Goal: Information Seeking & Learning: Learn about a topic

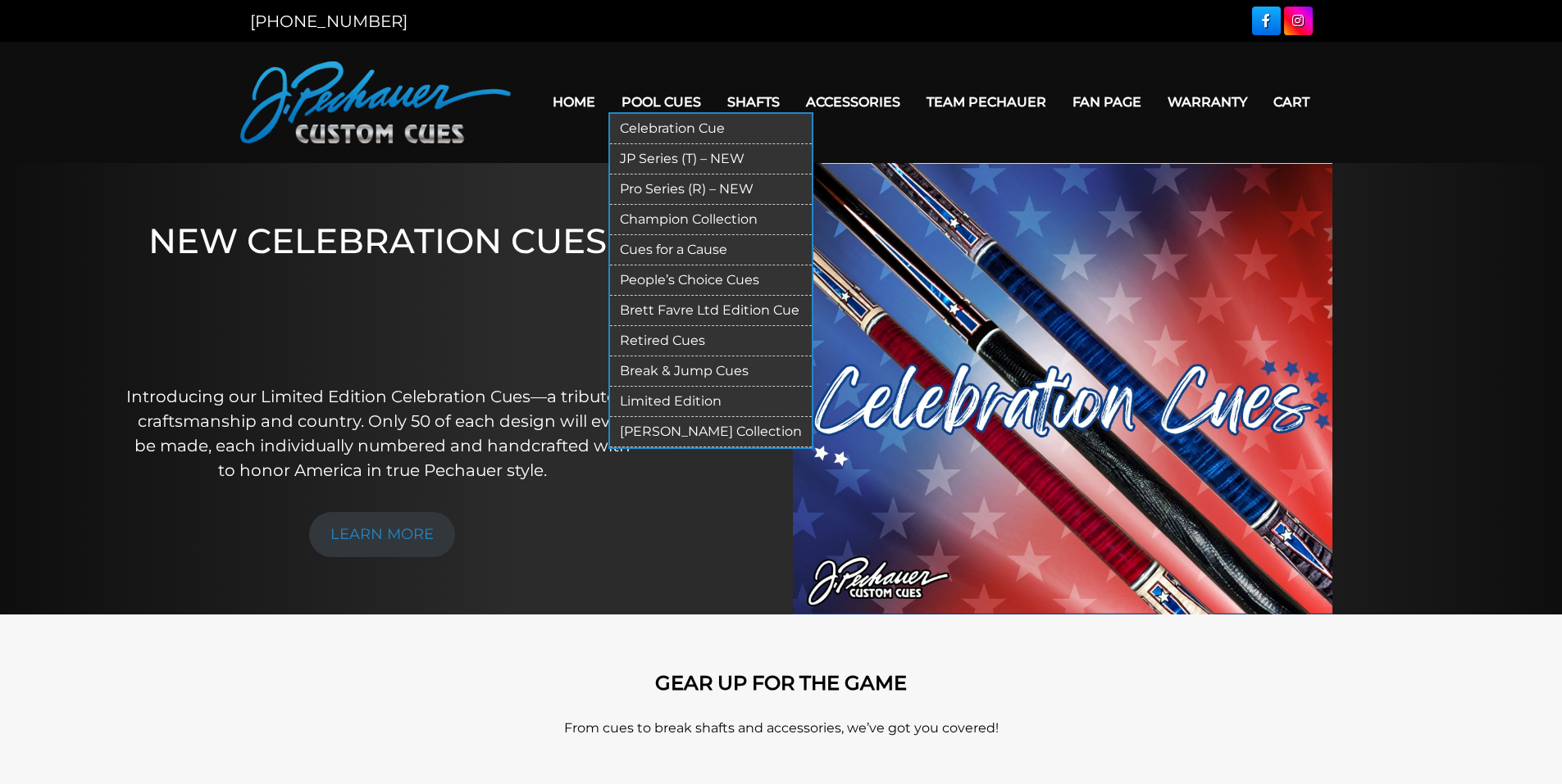
click at [679, 336] on link "Retired Cues" at bounding box center [710, 341] width 202 height 30
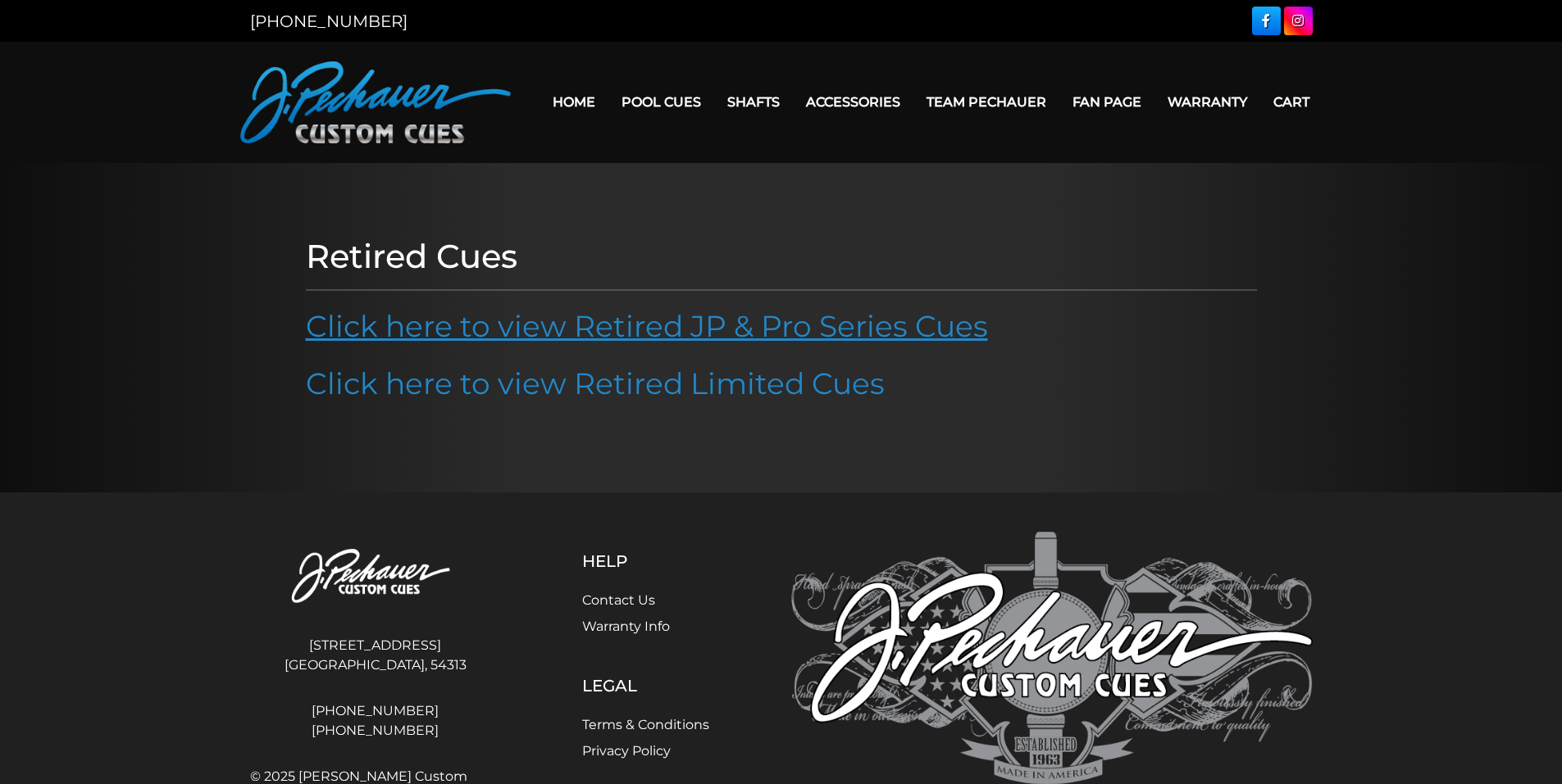
click at [799, 326] on link "Click here to view Retired JP & Pro Series Cues" at bounding box center [647, 325] width 682 height 36
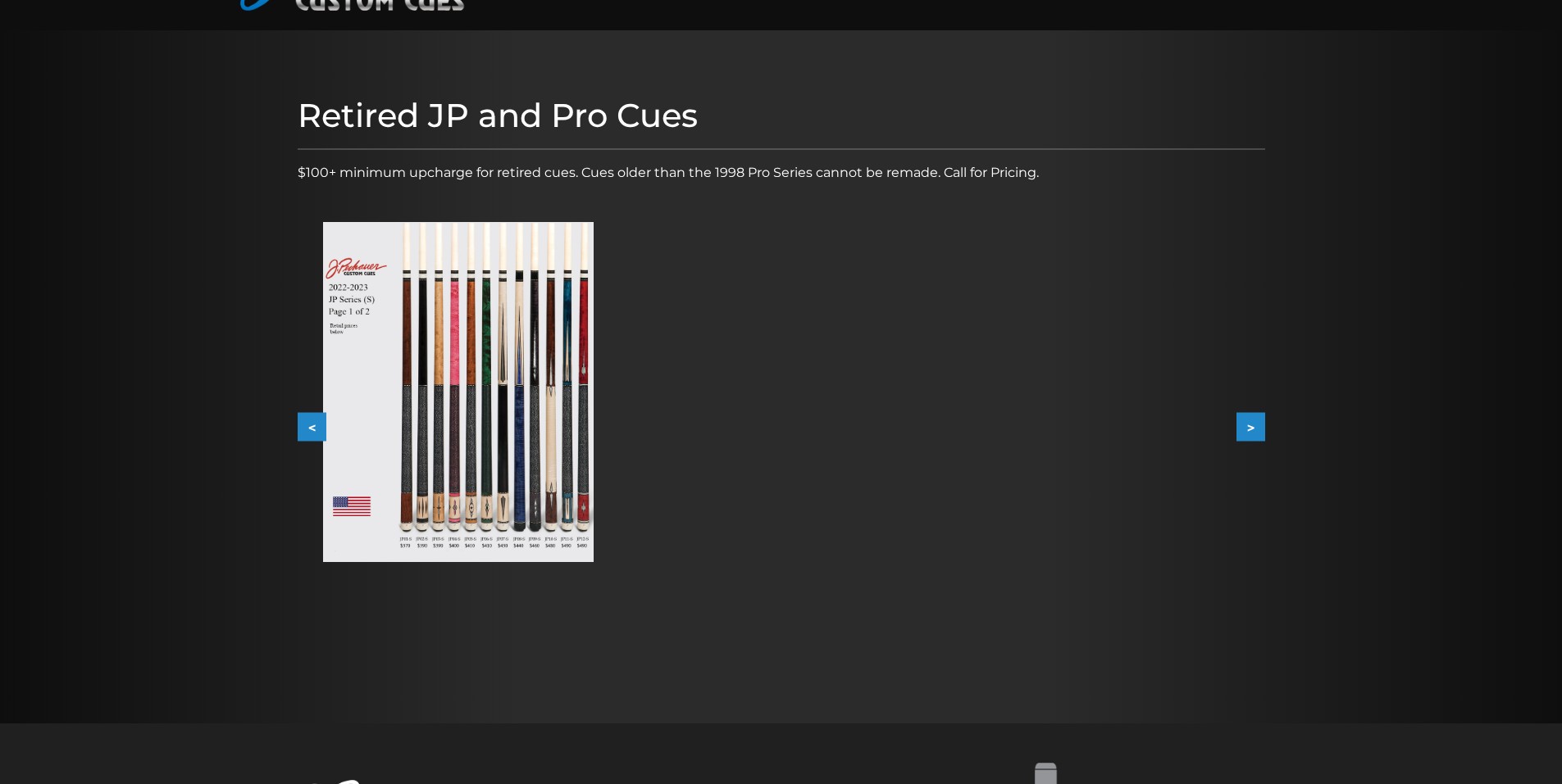
scroll to position [120, 0]
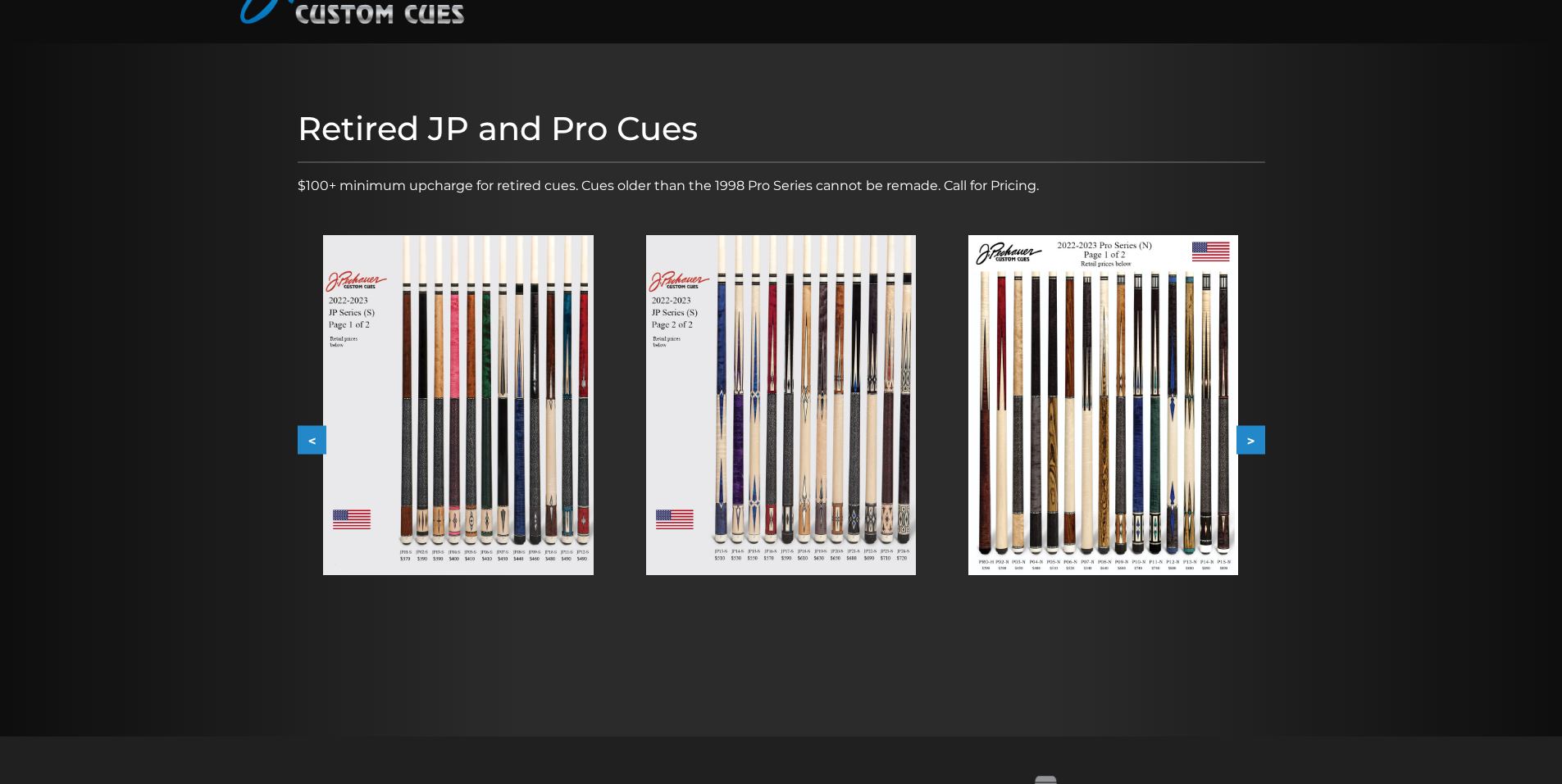
click at [459, 409] on img at bounding box center [457, 406] width 270 height 340
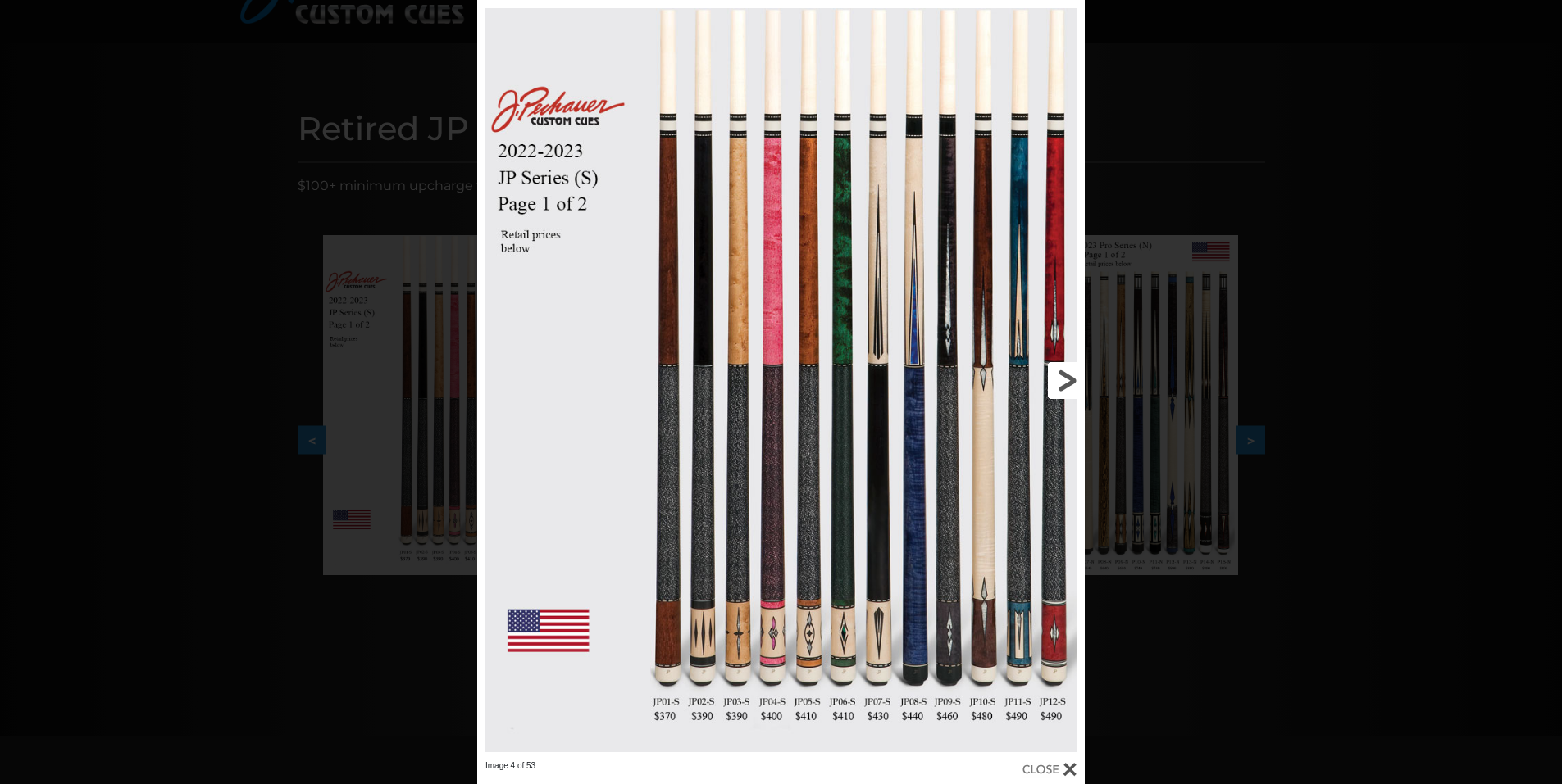
click at [1060, 381] on link at bounding box center [948, 380] width 273 height 761
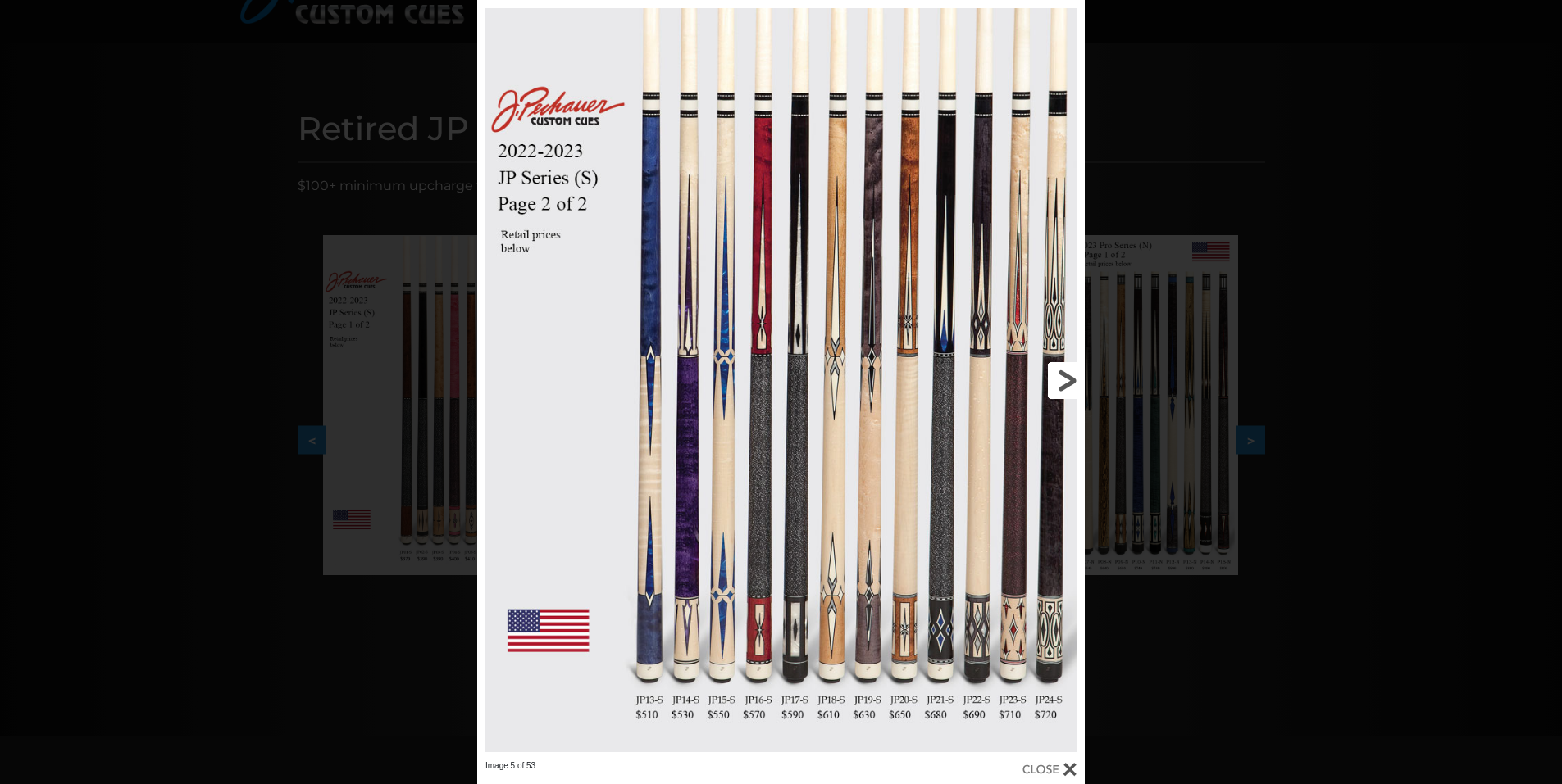
click at [1060, 381] on link at bounding box center [948, 380] width 273 height 761
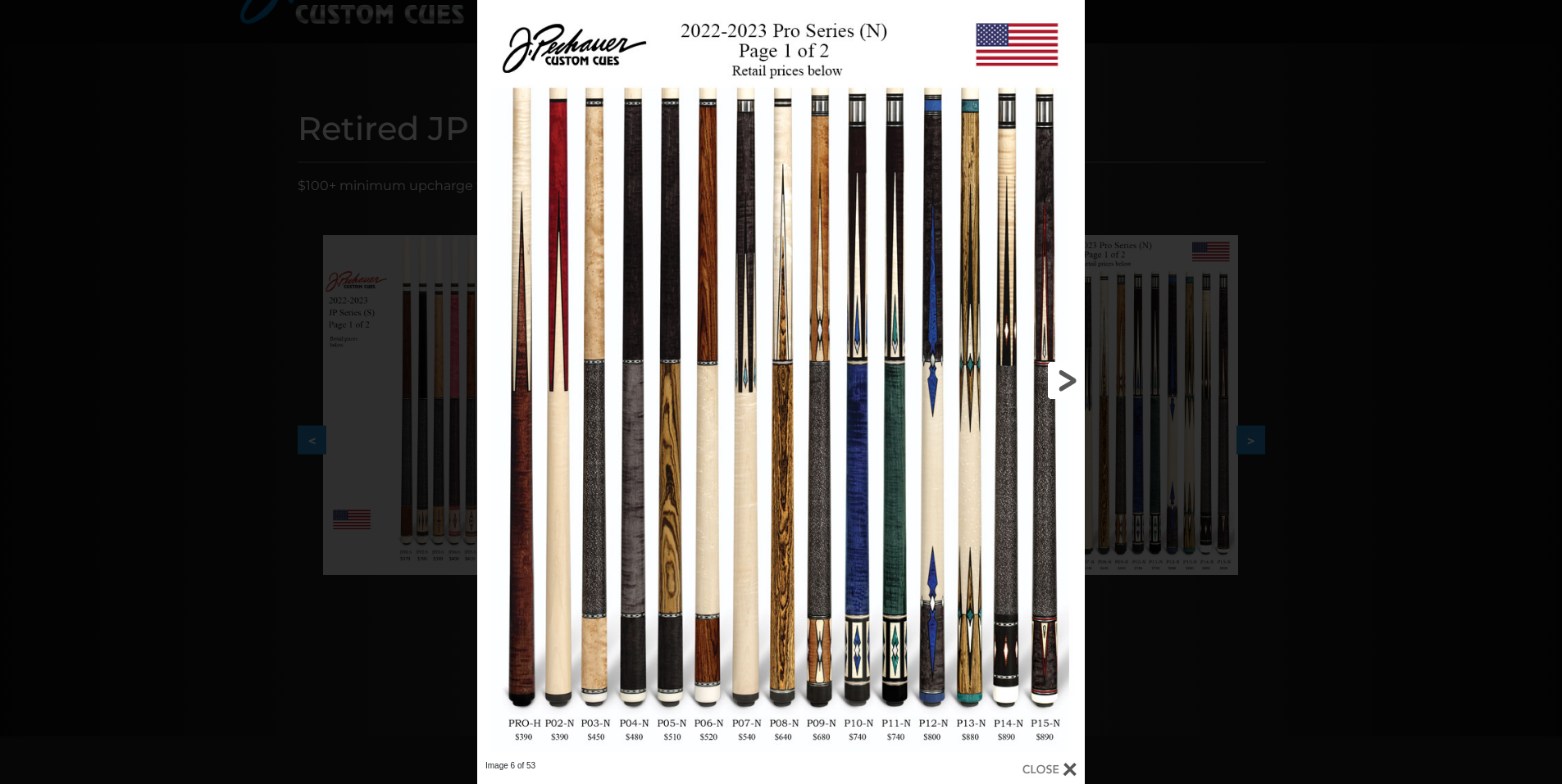
click at [1060, 381] on link at bounding box center [948, 380] width 273 height 761
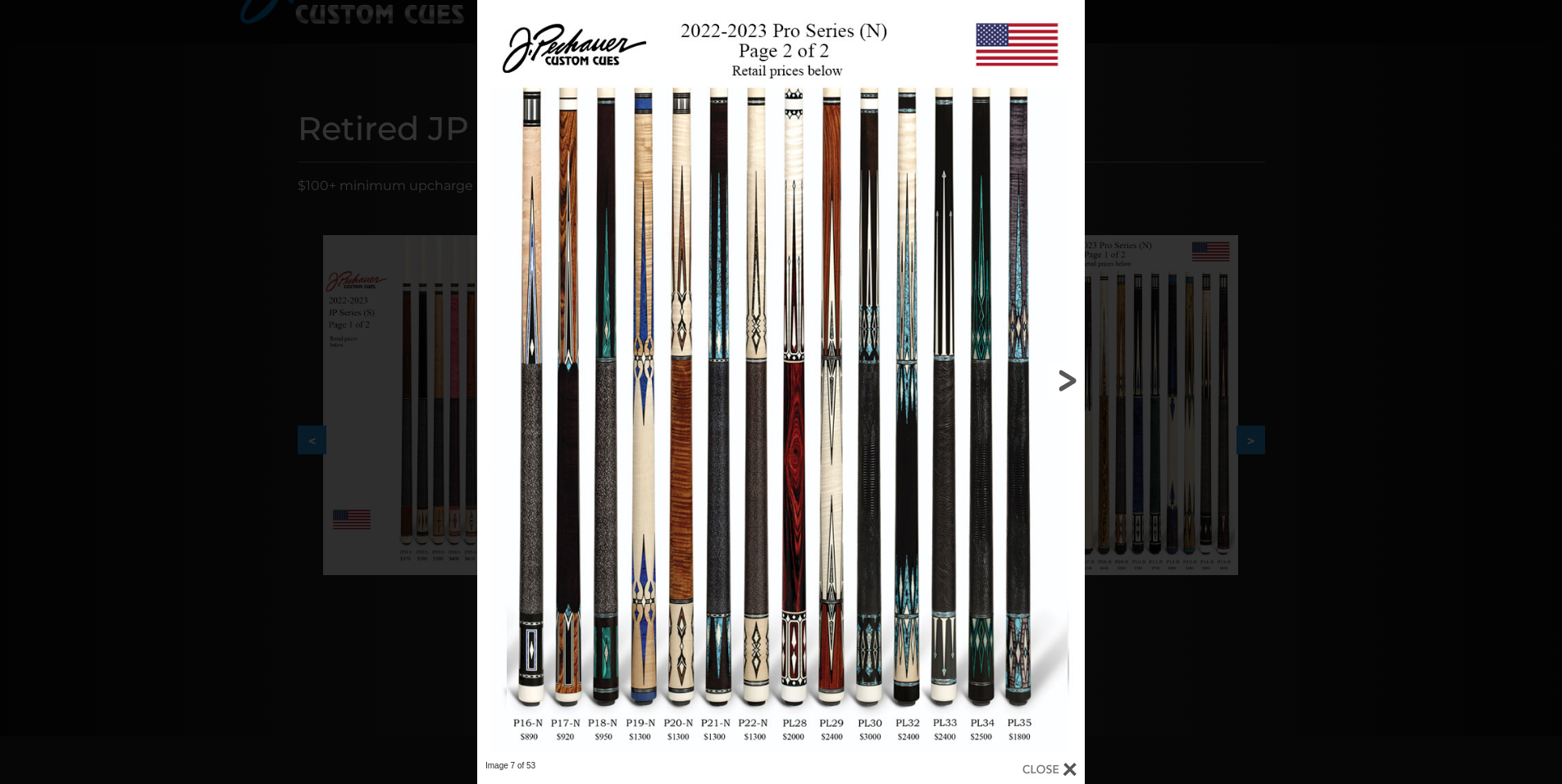
click at [1060, 381] on link at bounding box center [948, 380] width 273 height 761
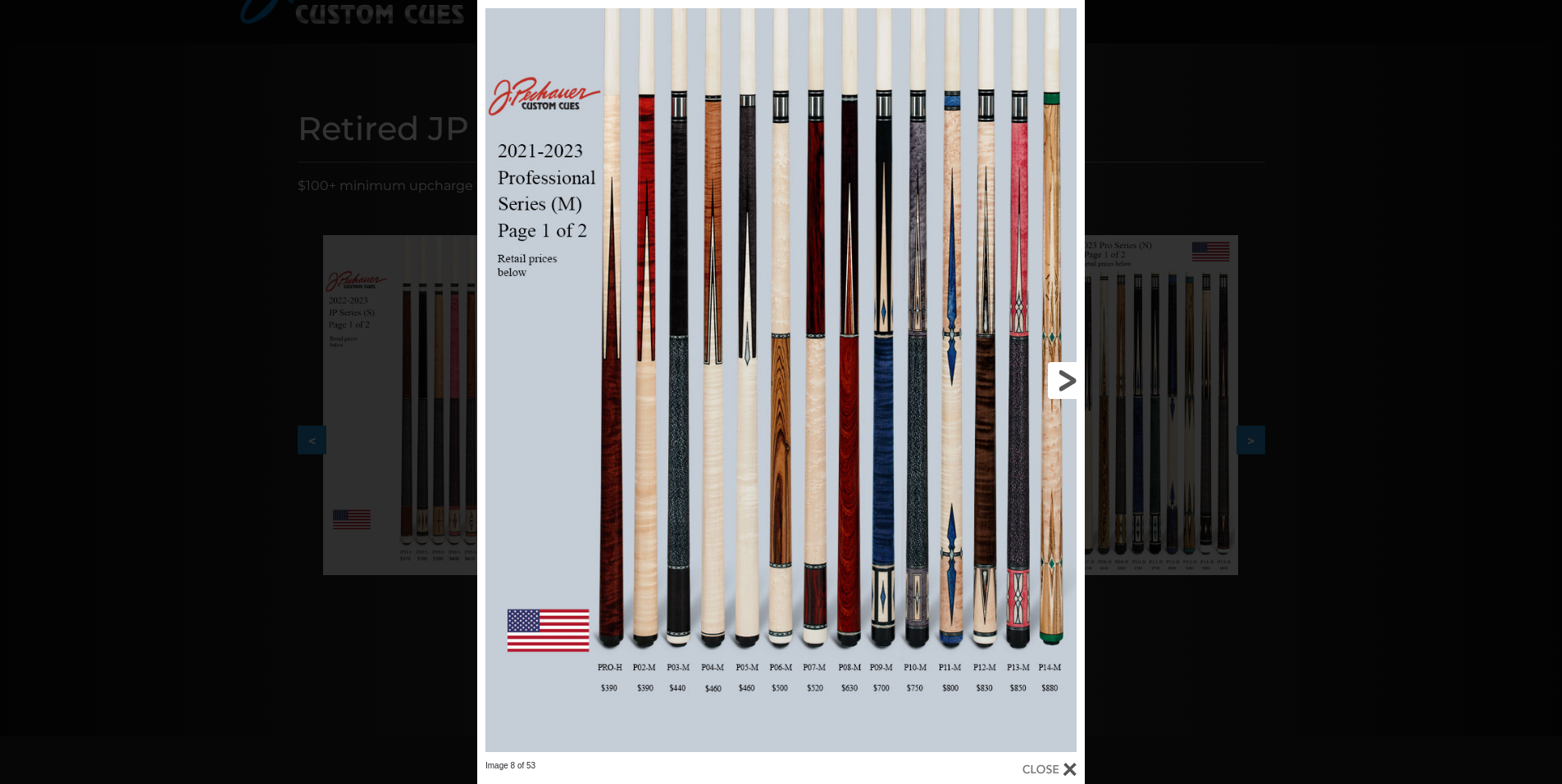
click at [1060, 381] on link at bounding box center [948, 380] width 273 height 761
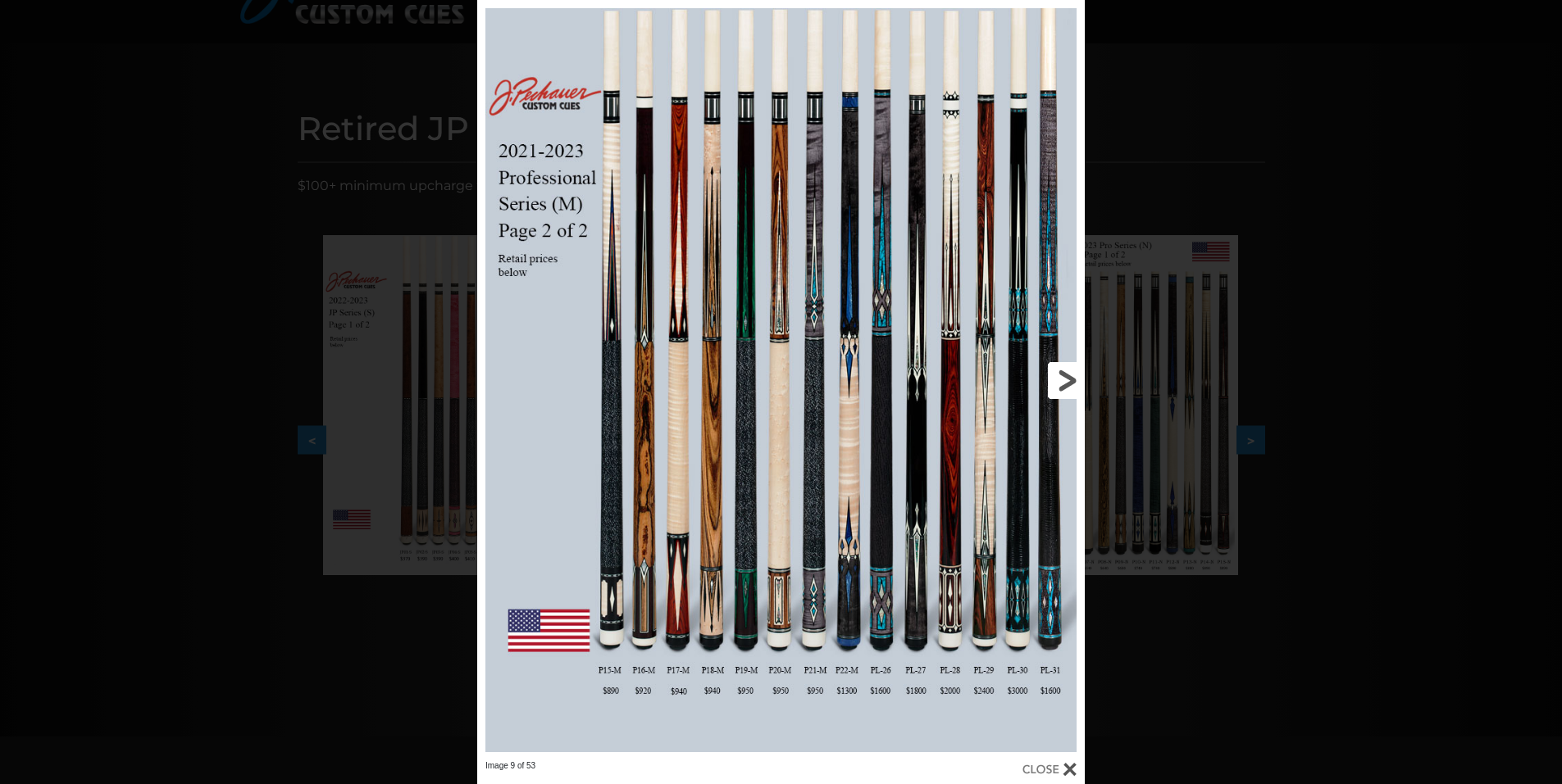
click at [1060, 381] on link at bounding box center [948, 380] width 273 height 761
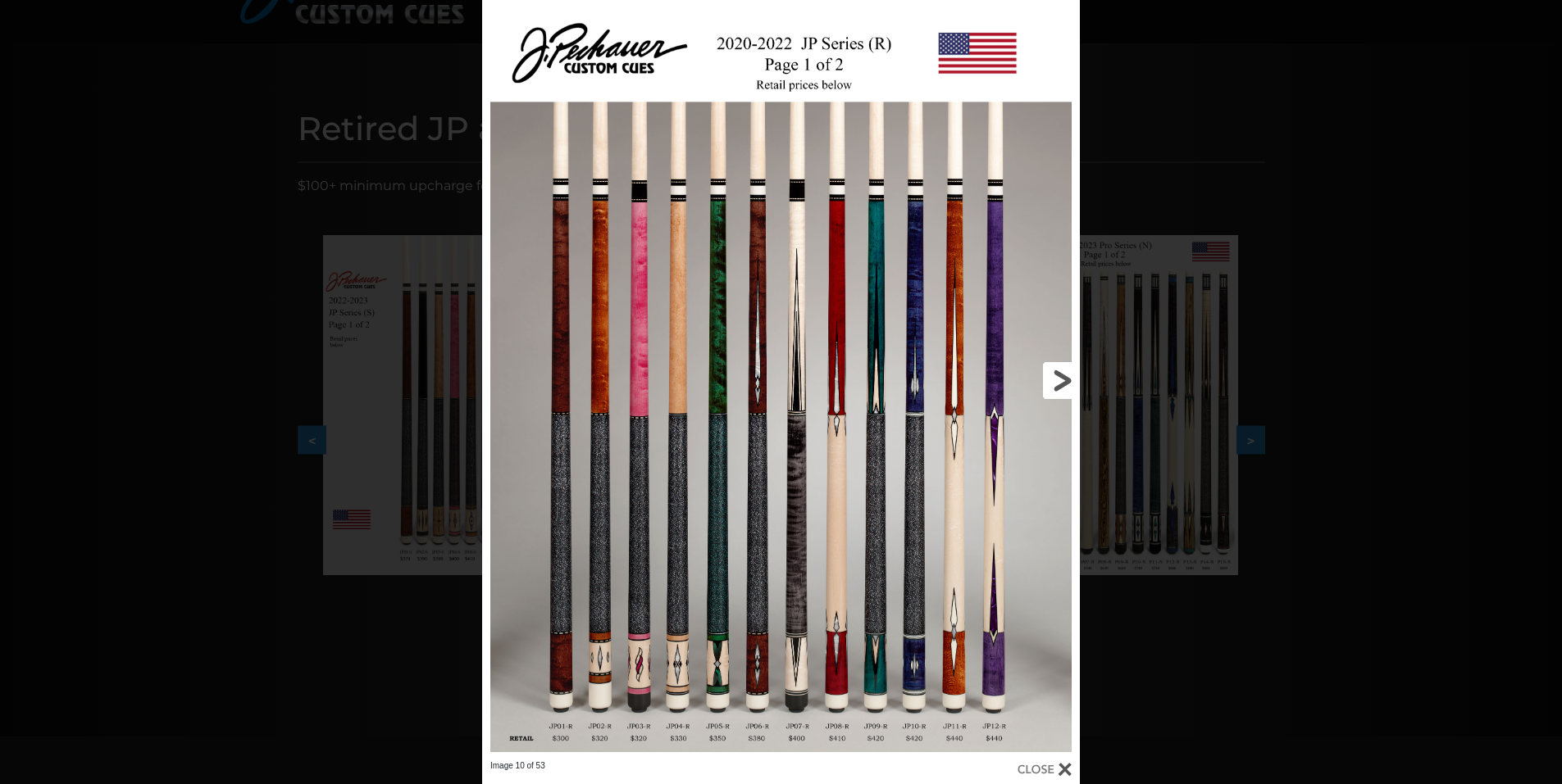
click at [1060, 381] on link at bounding box center [945, 380] width 269 height 761
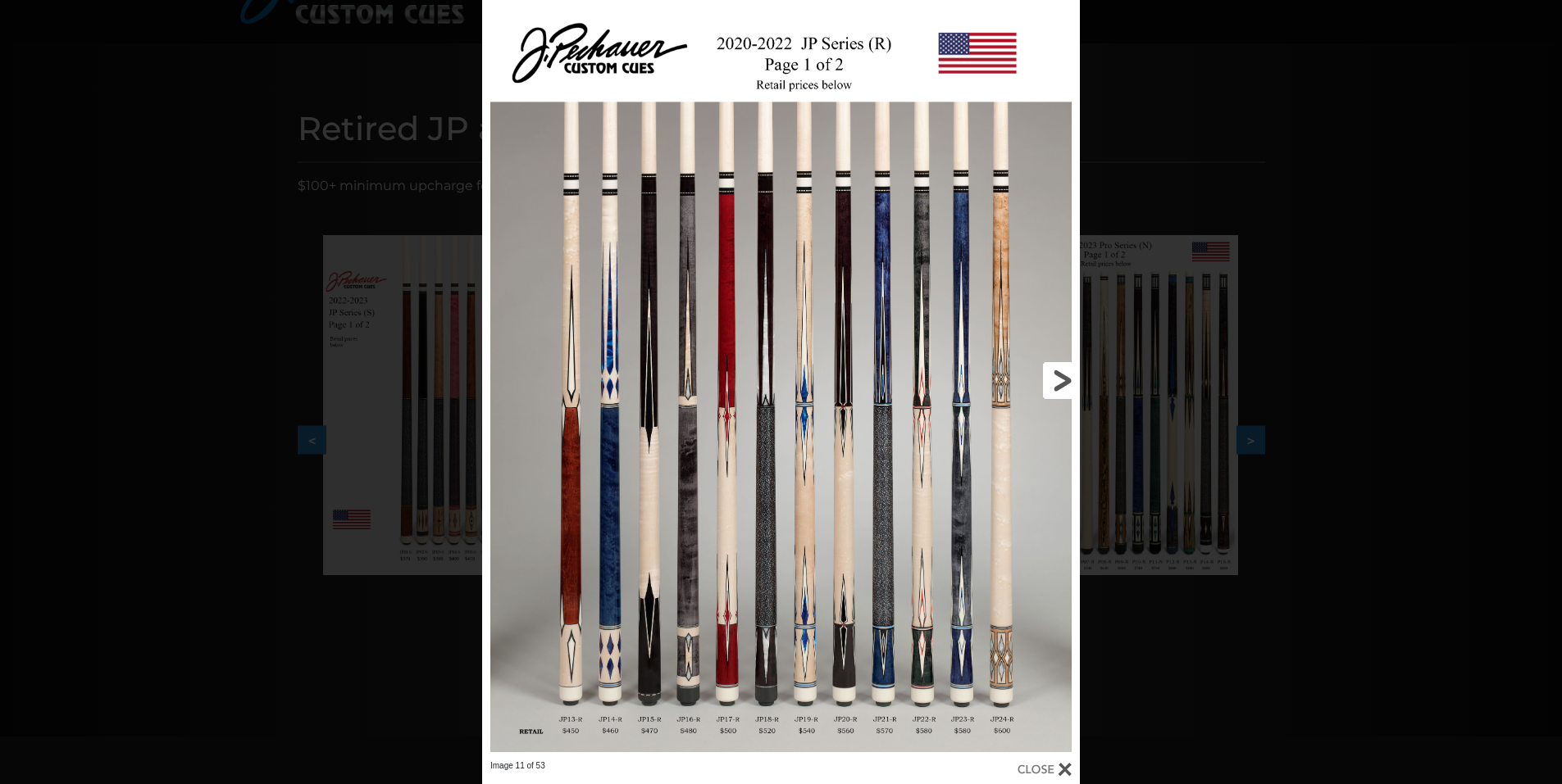
click at [1060, 381] on link at bounding box center [945, 380] width 269 height 761
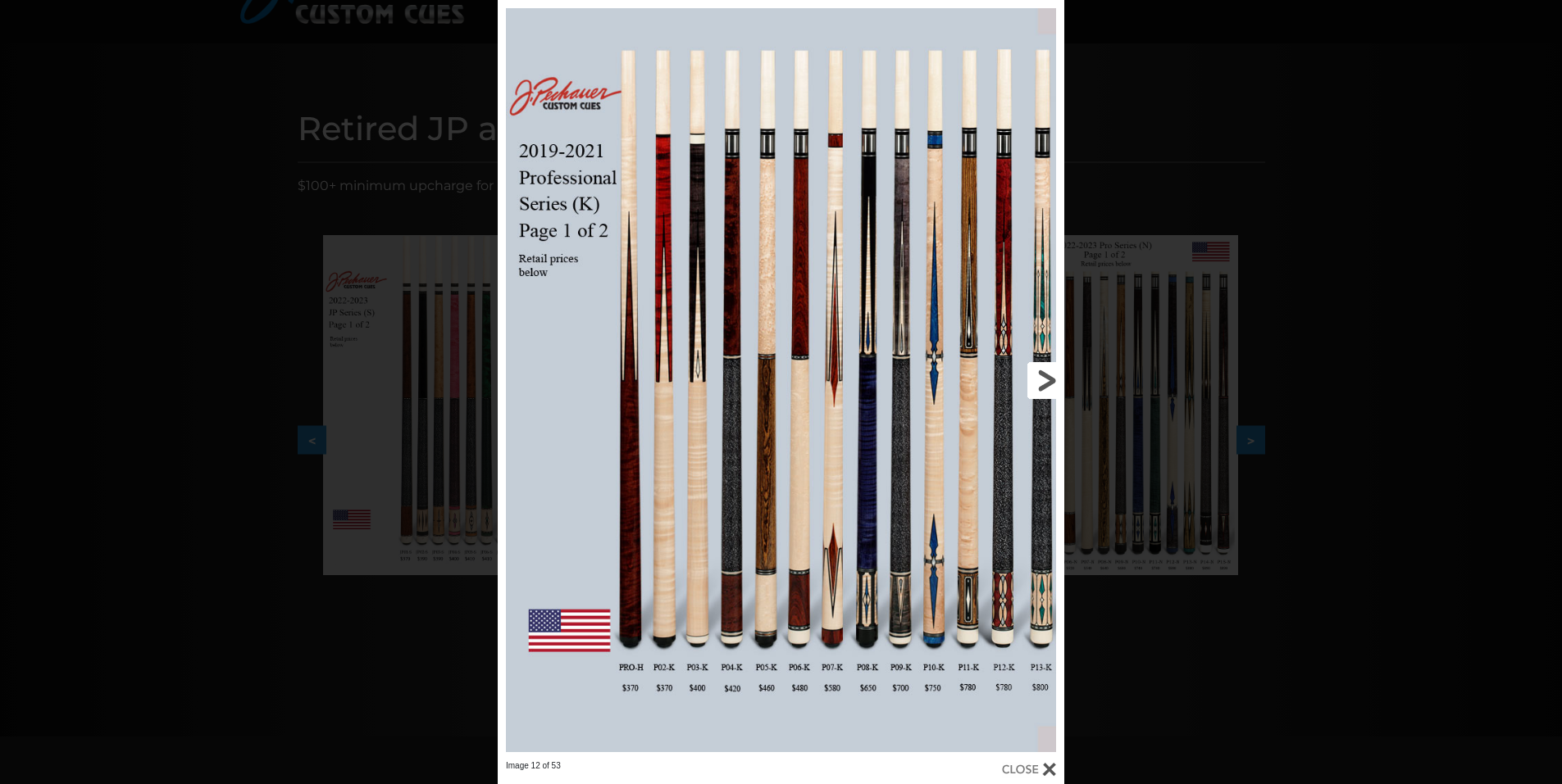
click at [1039, 372] on link at bounding box center [937, 380] width 255 height 761
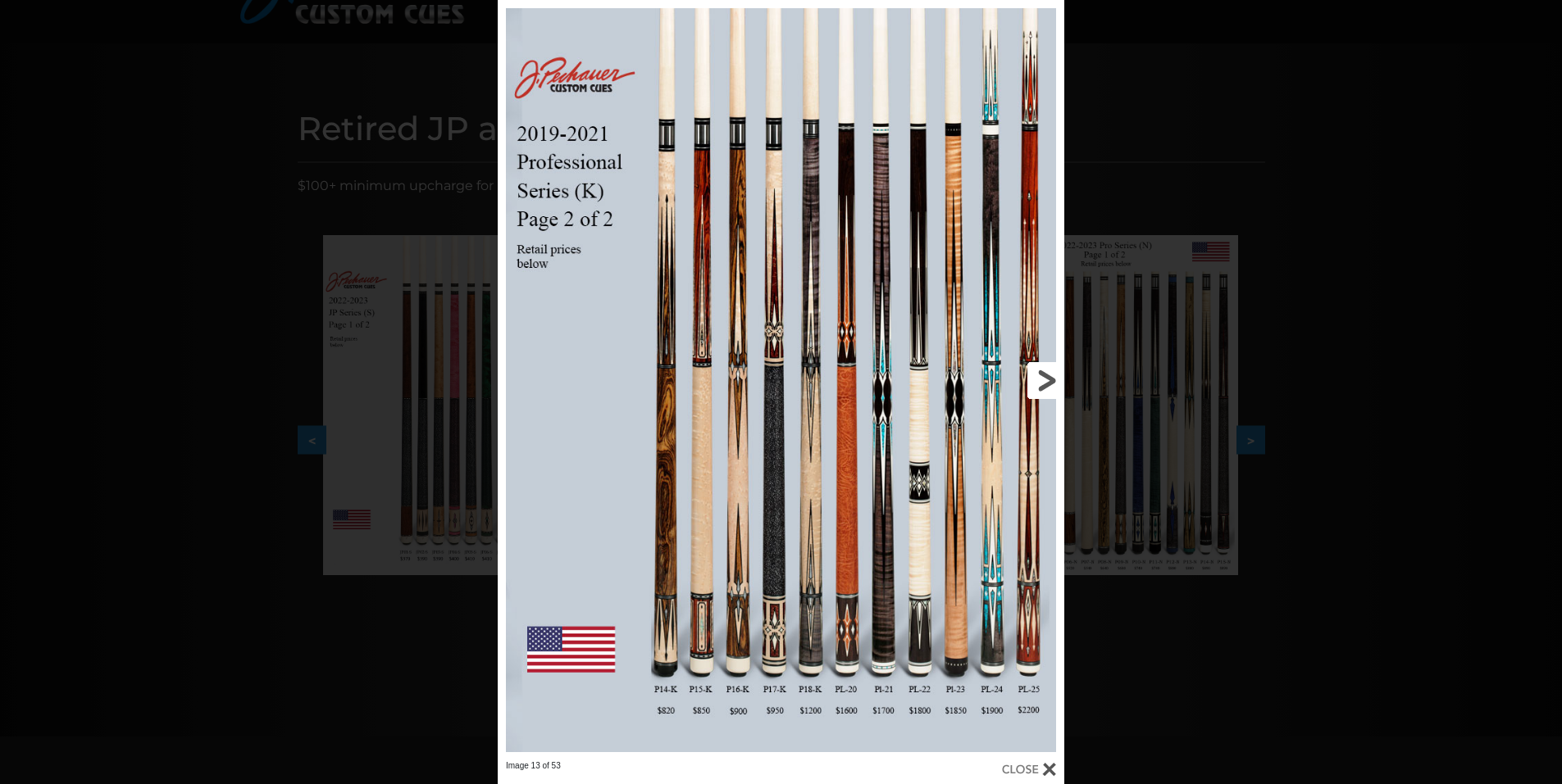
click at [1039, 372] on link at bounding box center [937, 380] width 255 height 761
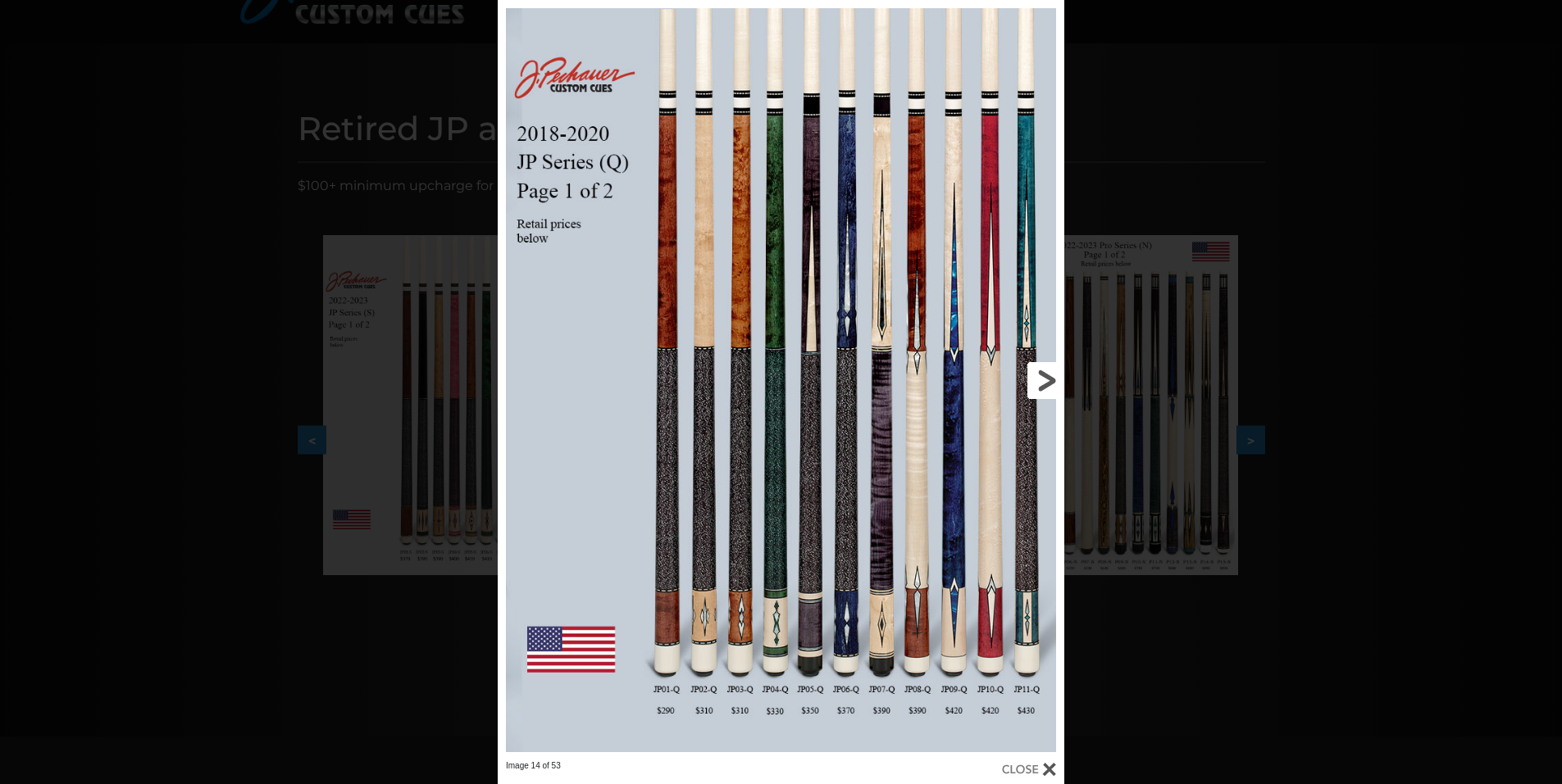
click at [1039, 372] on link at bounding box center [937, 380] width 255 height 761
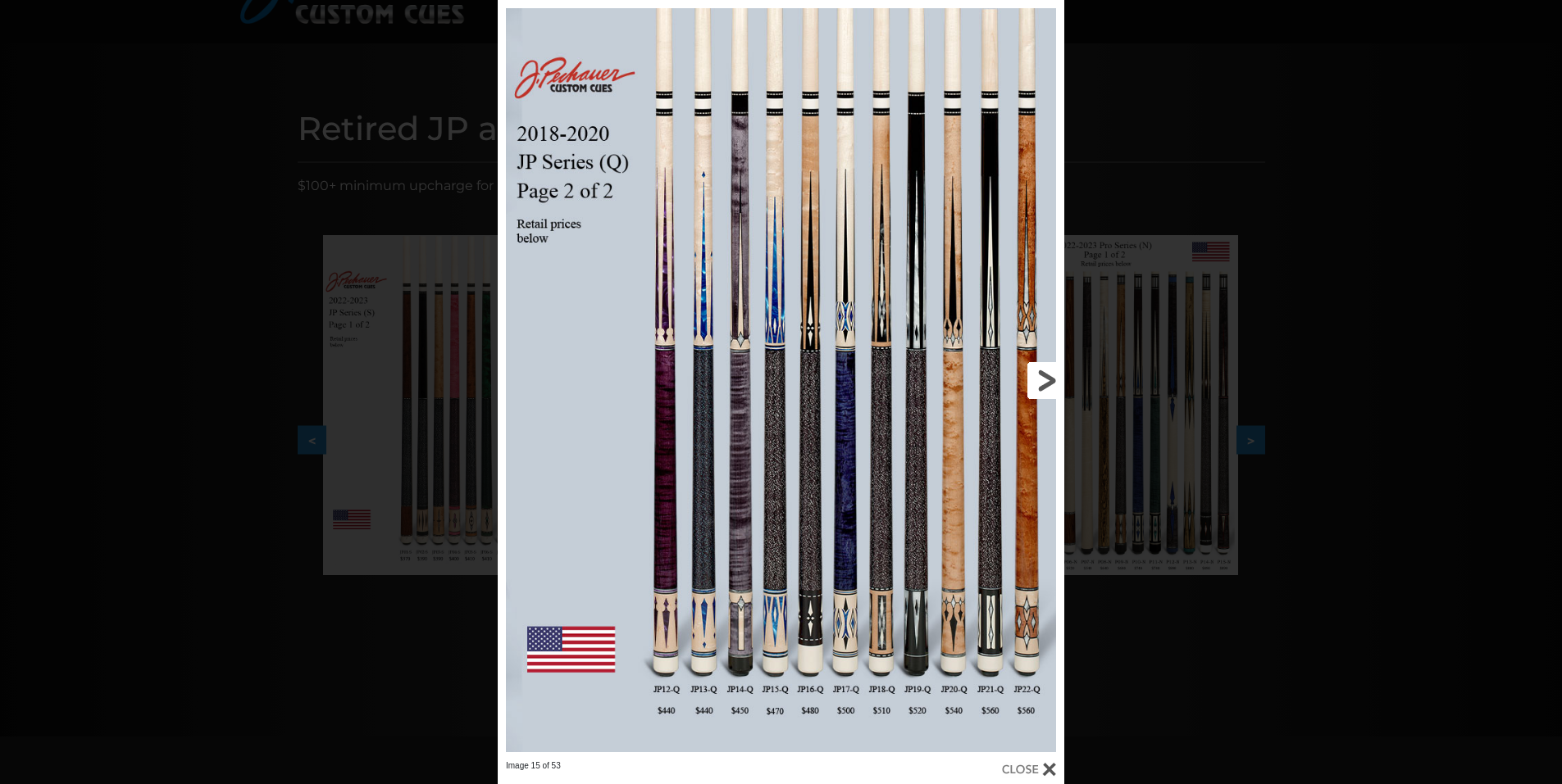
click at [1039, 372] on link at bounding box center [937, 380] width 255 height 761
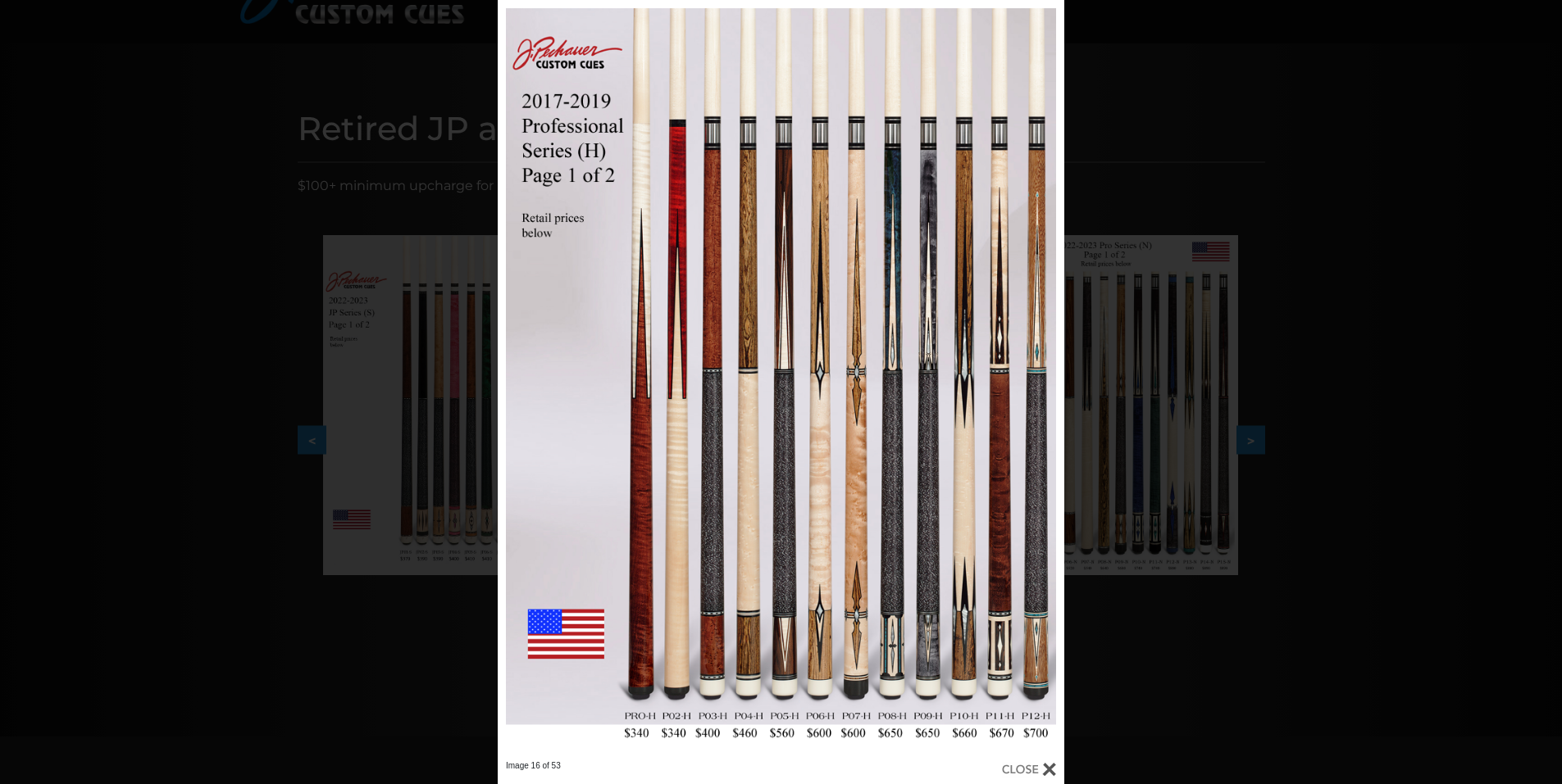
click at [1325, 192] on div "Image 16 of 53" at bounding box center [781, 392] width 1562 height 784
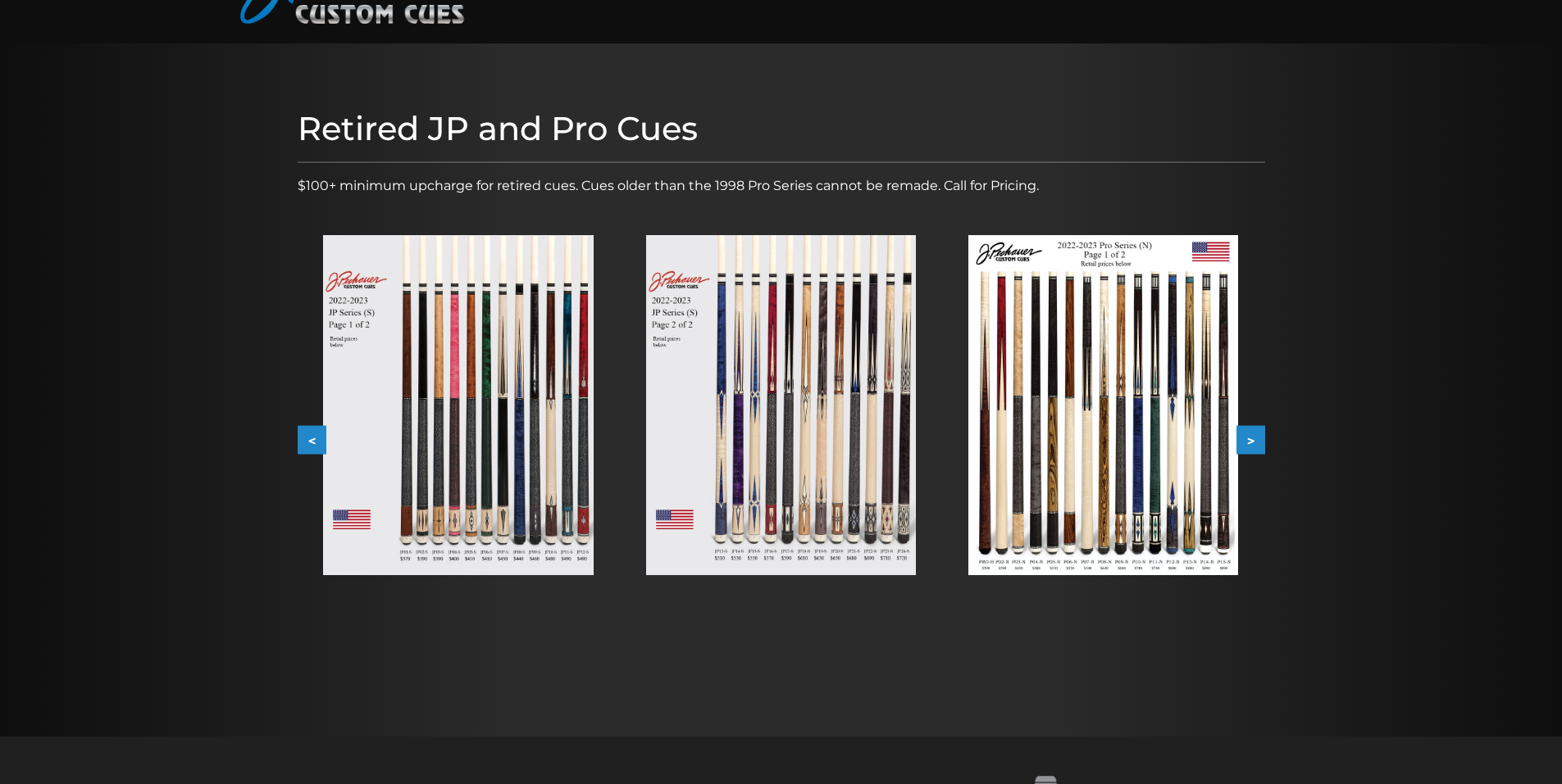
scroll to position [0, 0]
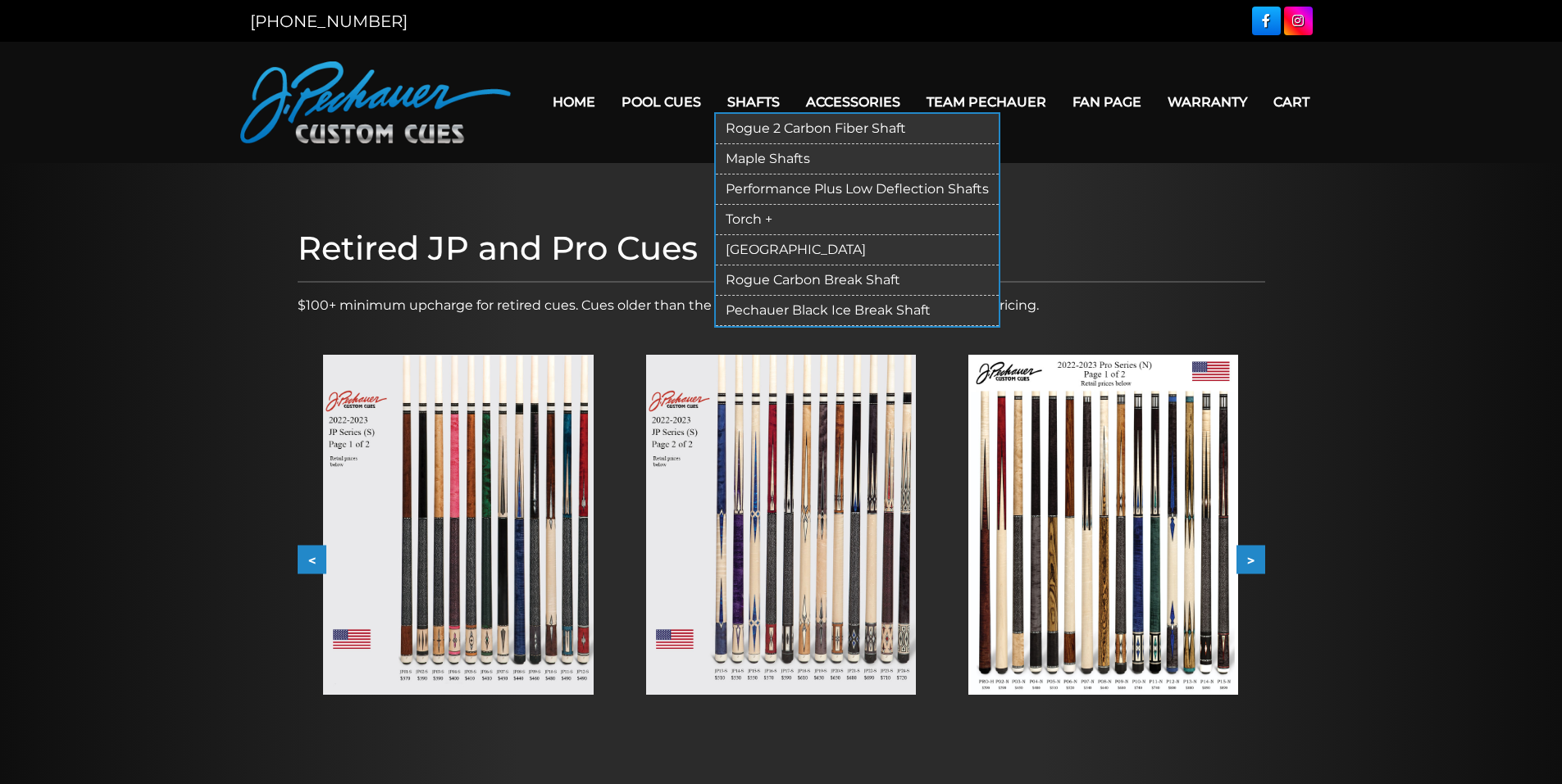
click at [770, 247] on link "[GEOGRAPHIC_DATA]" at bounding box center [857, 250] width 283 height 30
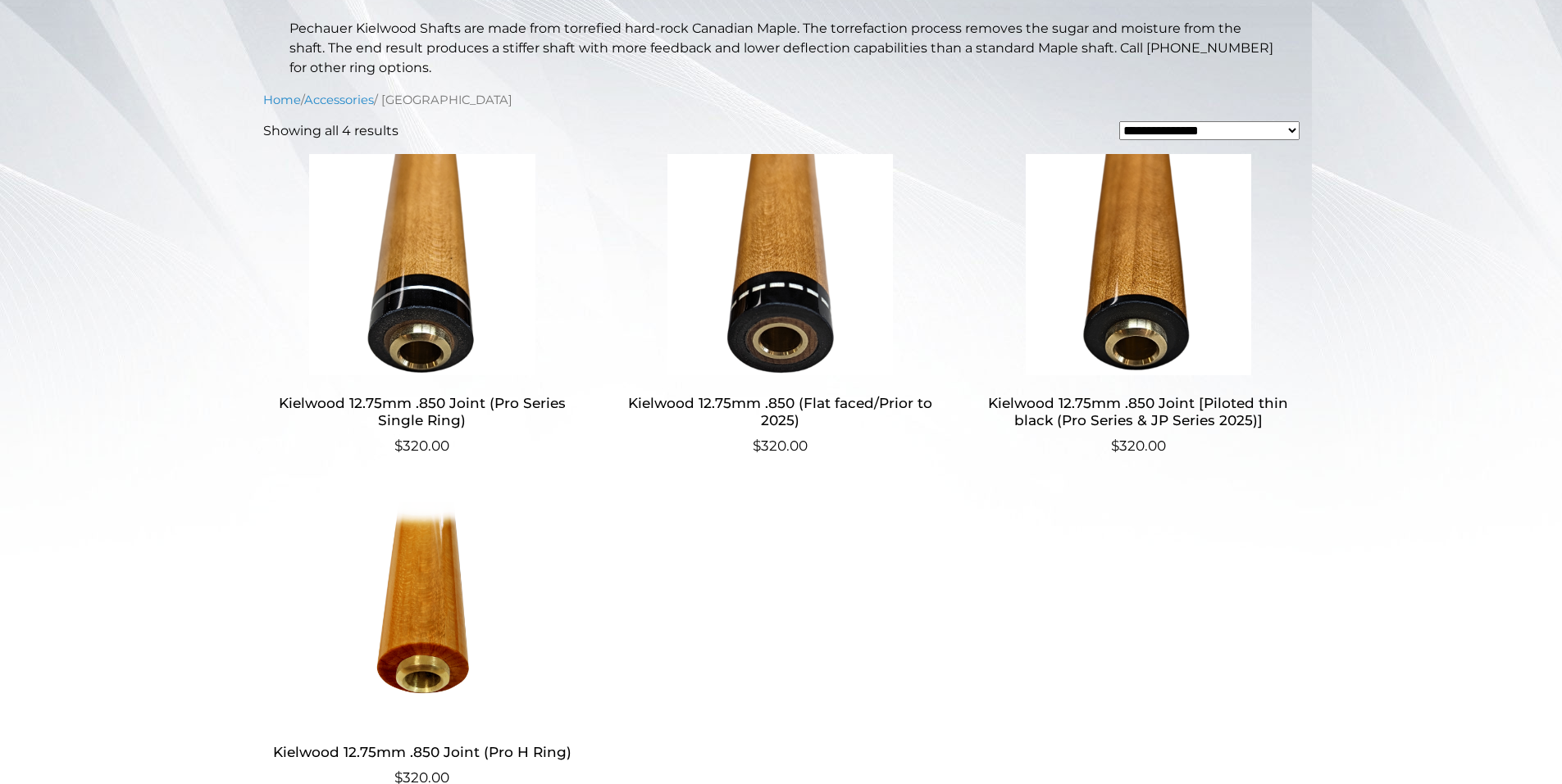
scroll to position [389, 0]
drag, startPoint x: 1518, startPoint y: 706, endPoint x: 1397, endPoint y: 691, distance: 121.9
click at [1518, 703] on main "**********" at bounding box center [781, 341] width 1562 height 1134
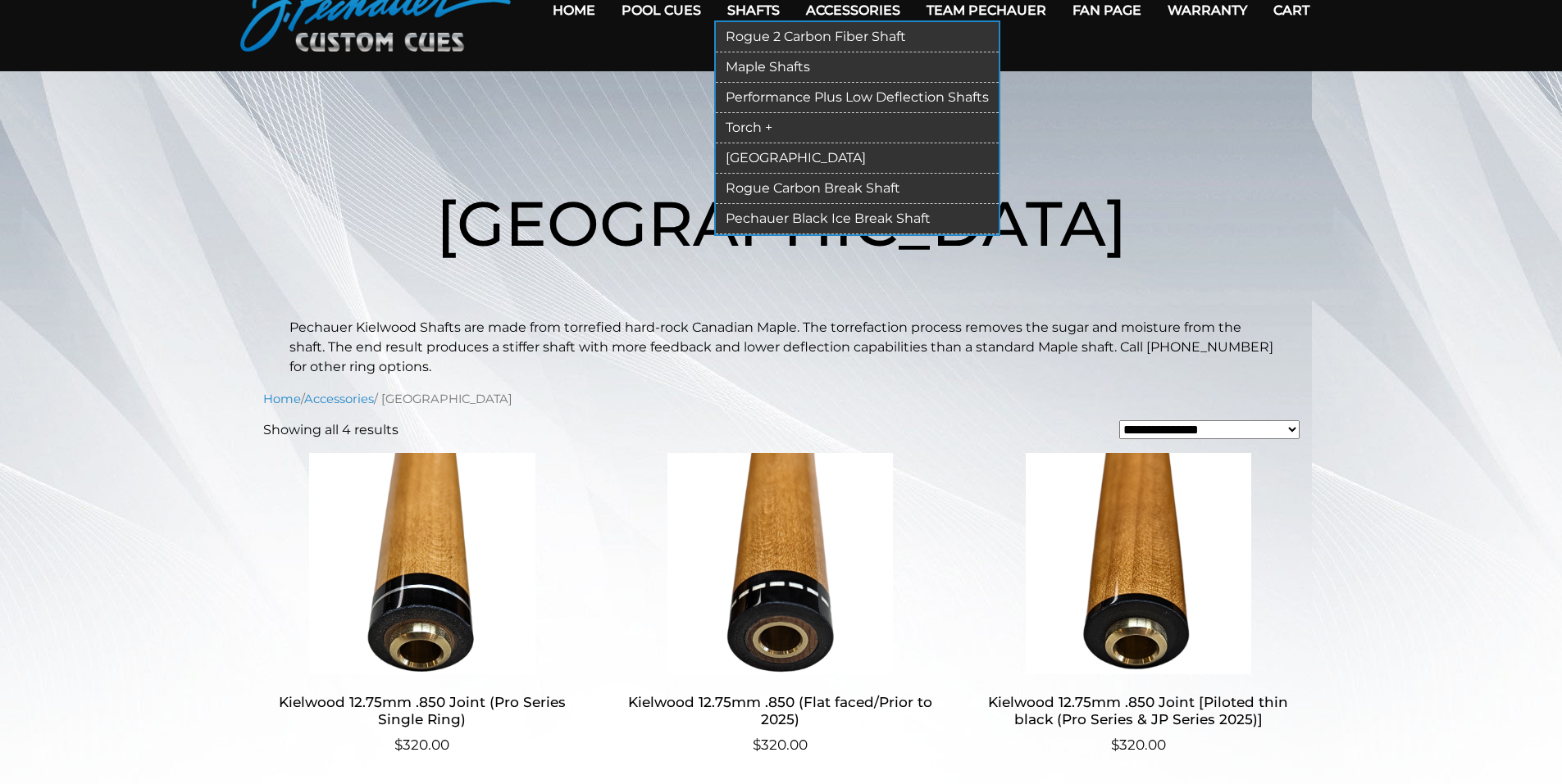
scroll to position [0, 0]
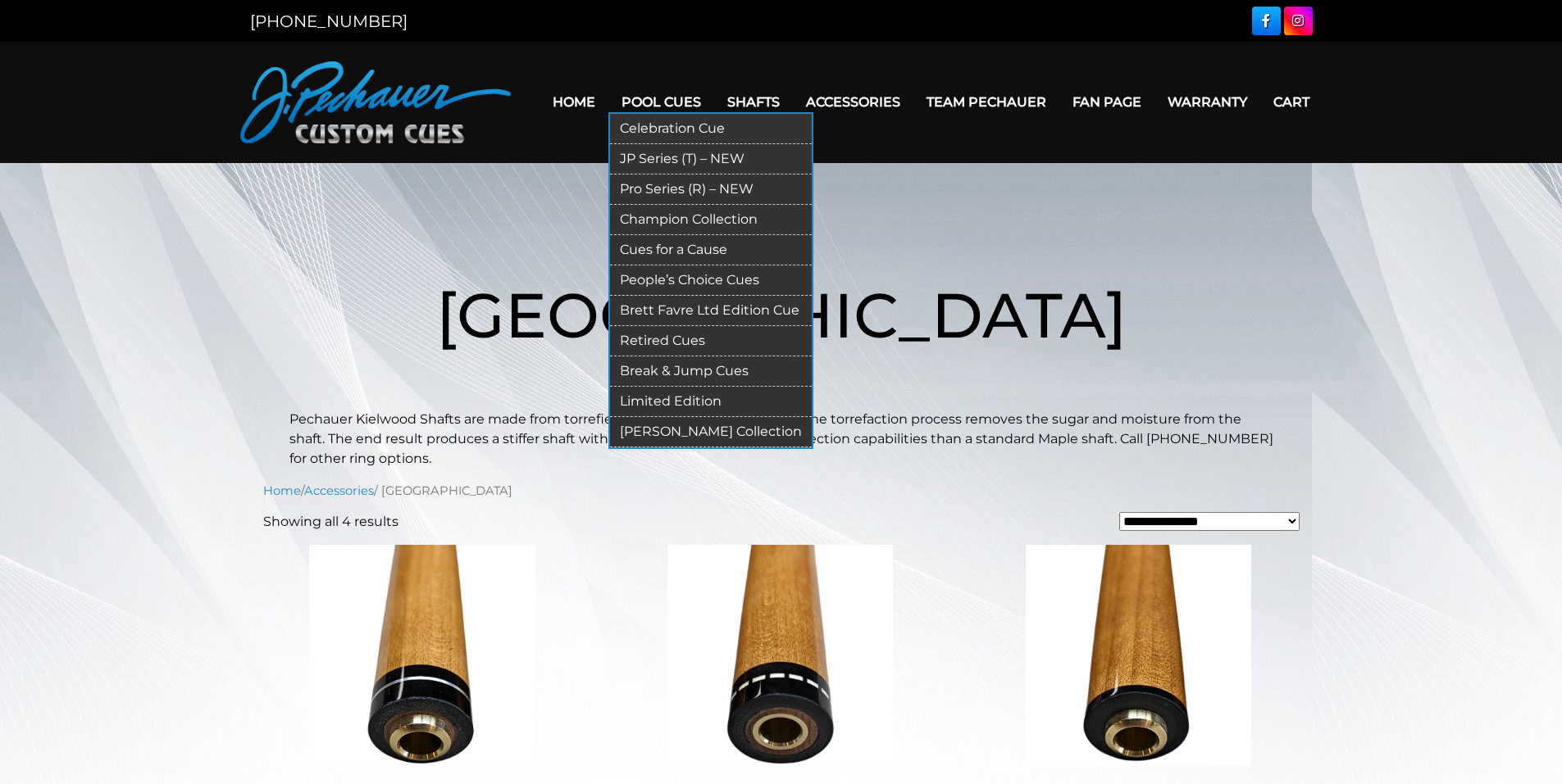
click at [659, 398] on link "Limited Edition" at bounding box center [710, 402] width 202 height 30
click at [675, 340] on link "Retired Cues" at bounding box center [710, 341] width 202 height 30
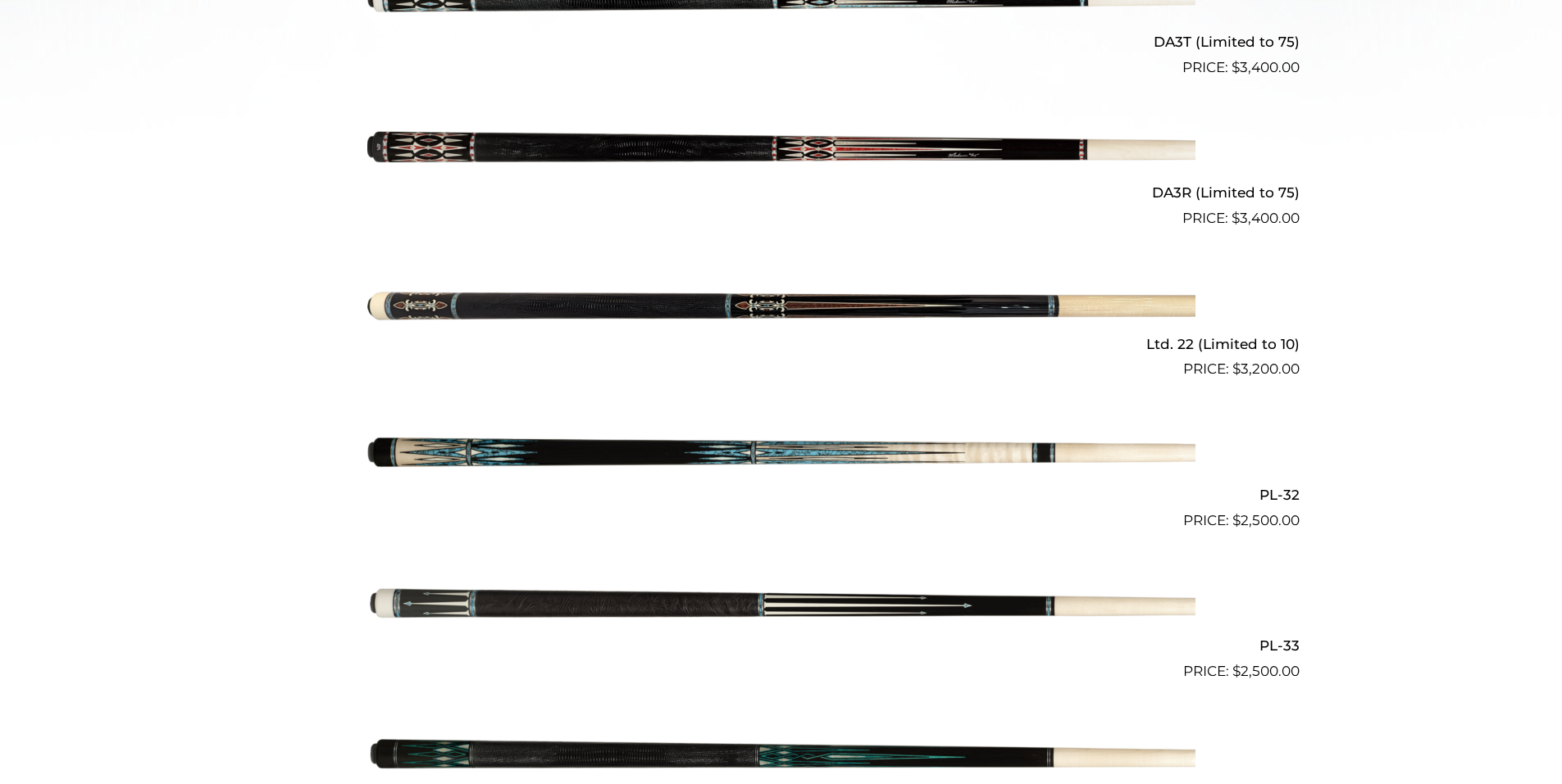
scroll to position [814, 0]
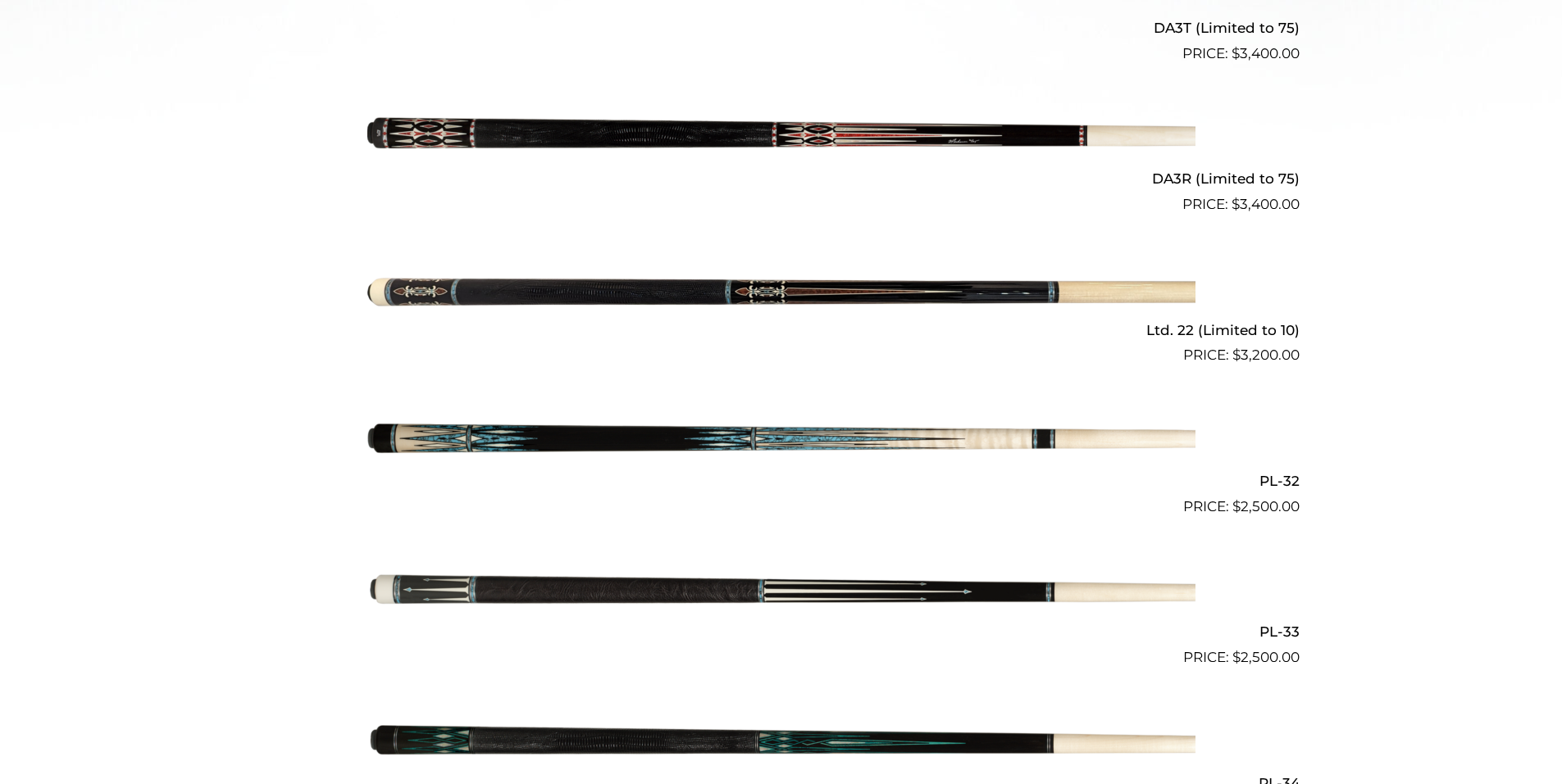
click at [747, 274] on img at bounding box center [781, 291] width 828 height 138
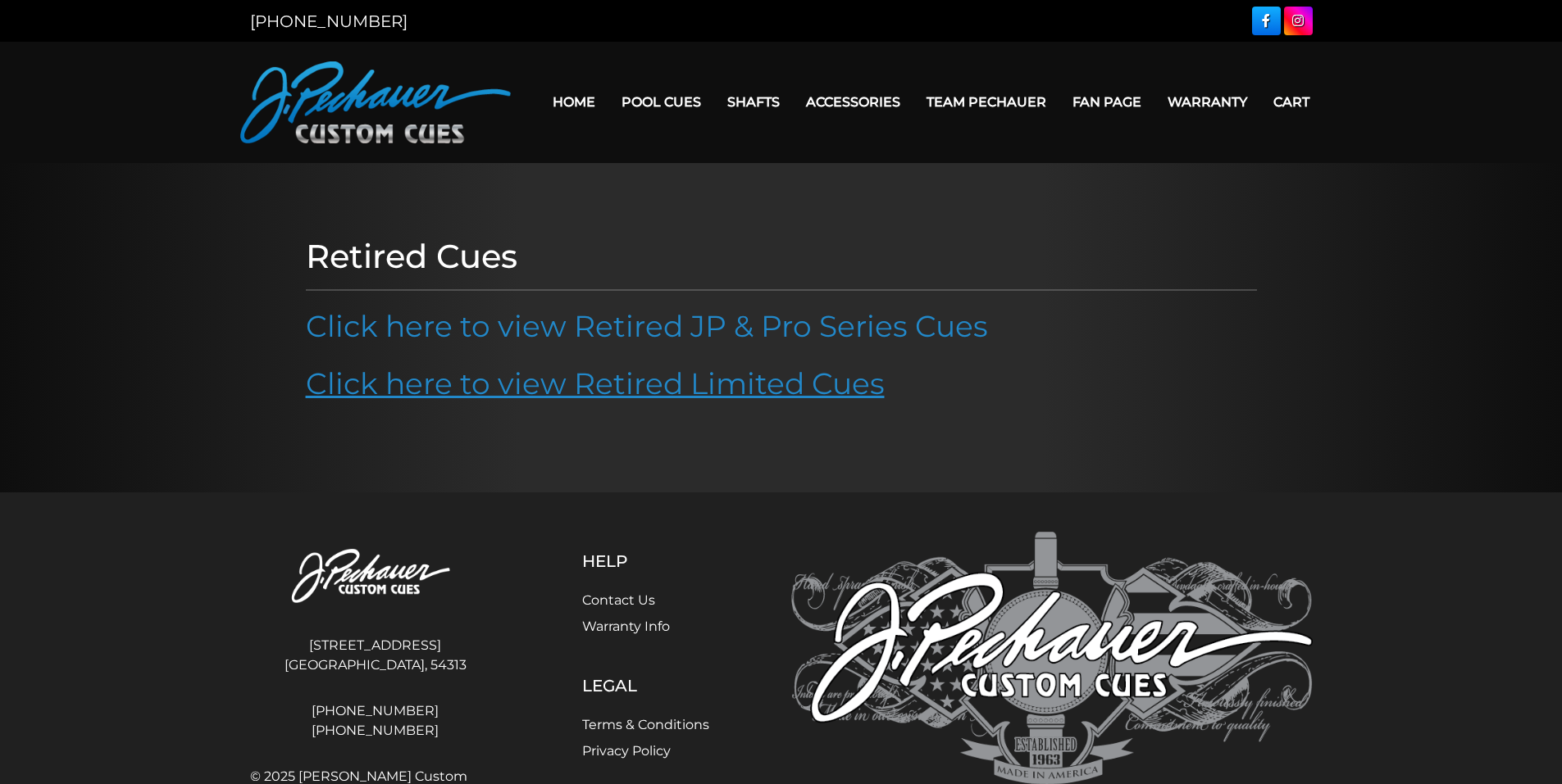
click at [628, 387] on link "Click here to view Retired Limited Cues" at bounding box center [595, 383] width 579 height 36
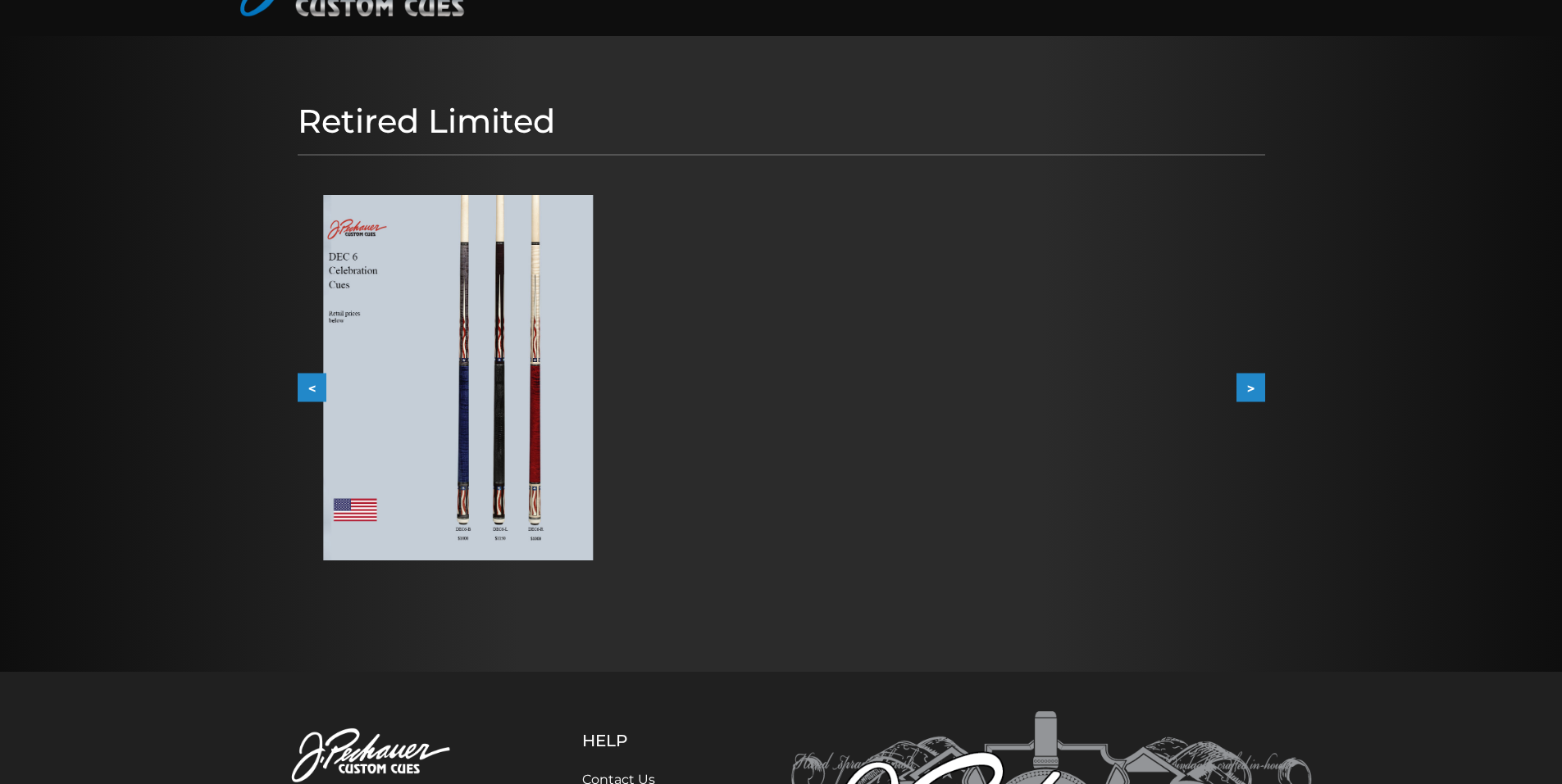
scroll to position [51, 0]
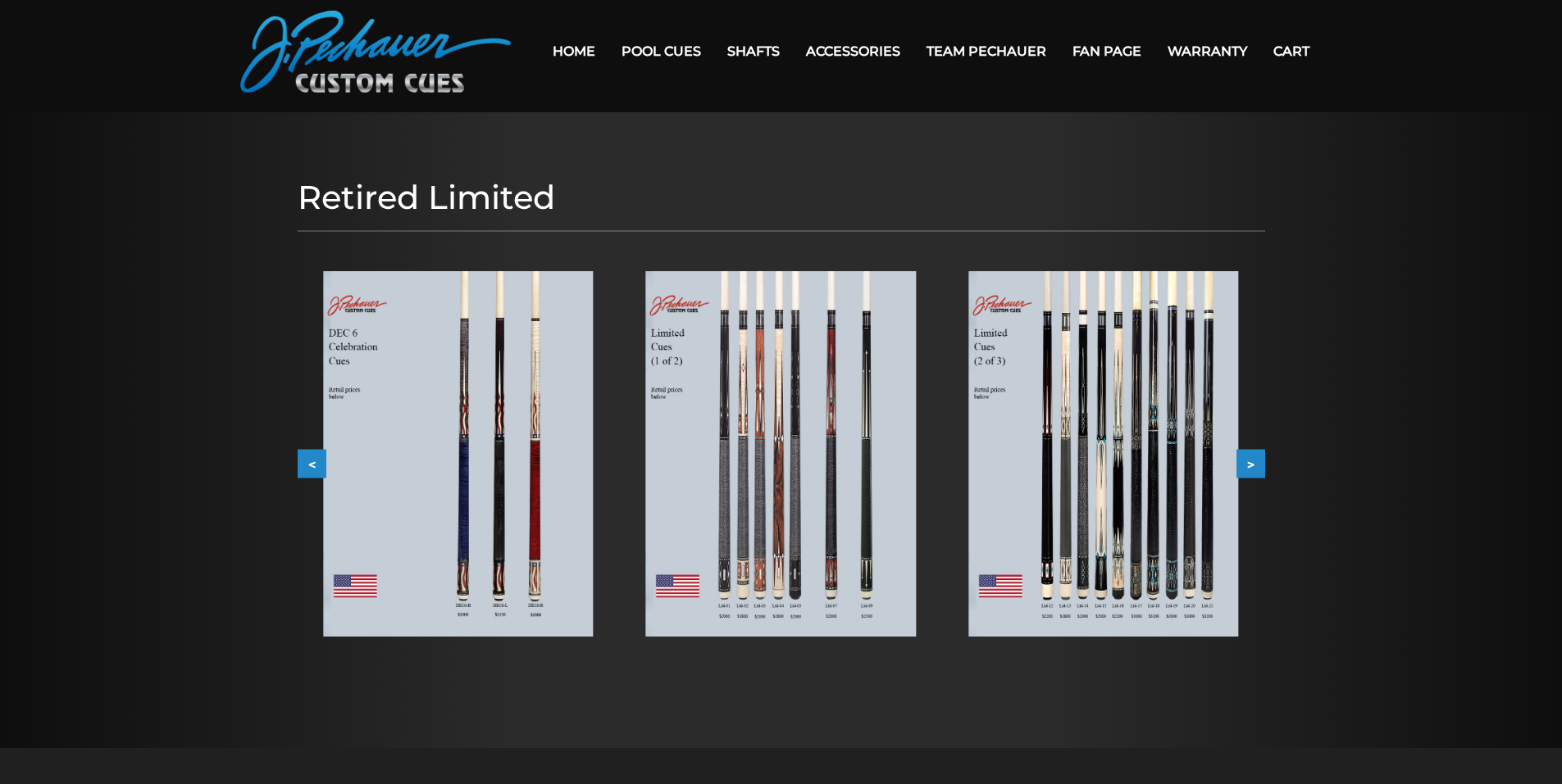
click at [539, 421] on img at bounding box center [457, 454] width 270 height 366
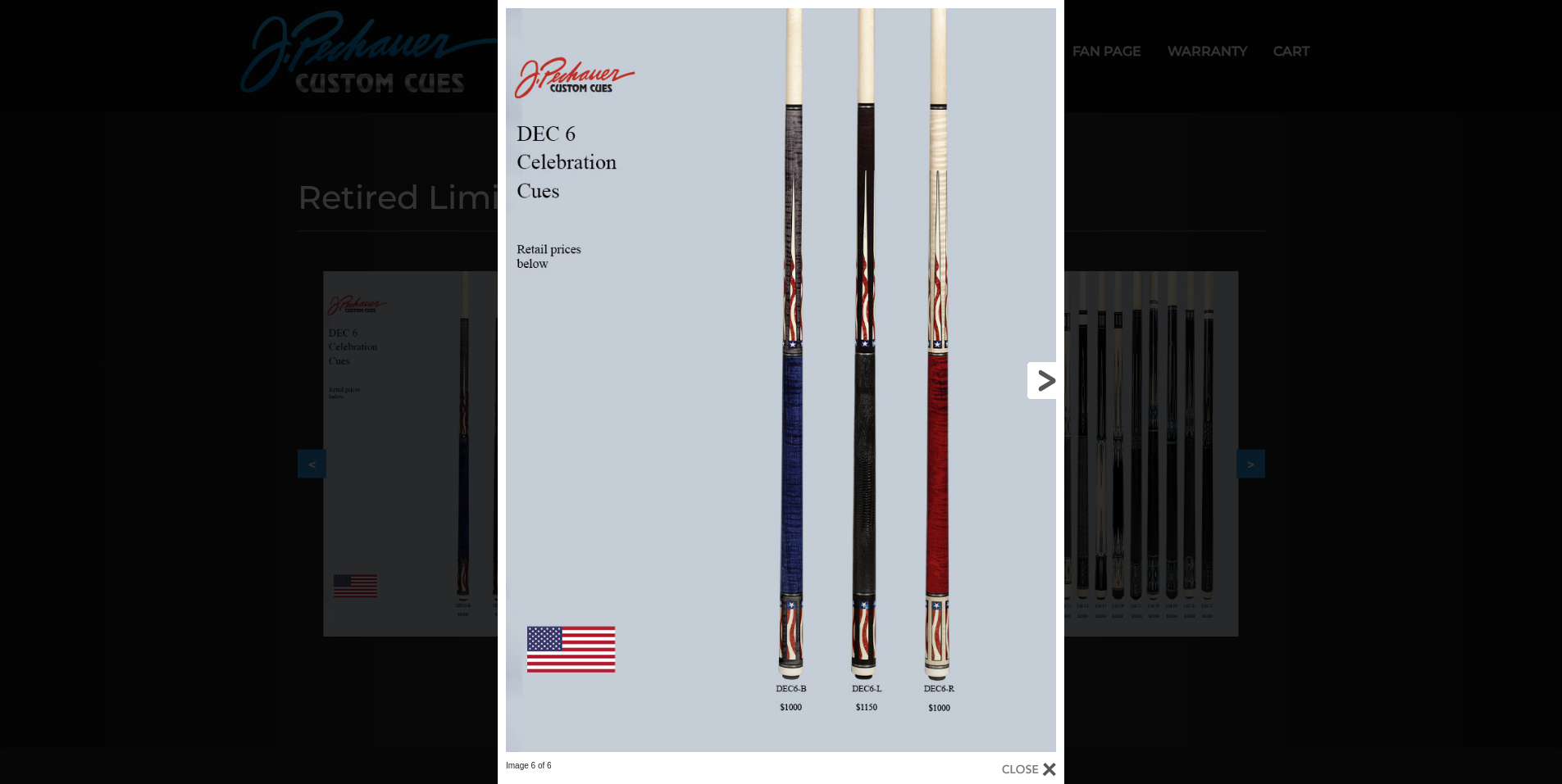
click at [1044, 376] on link at bounding box center [937, 380] width 255 height 761
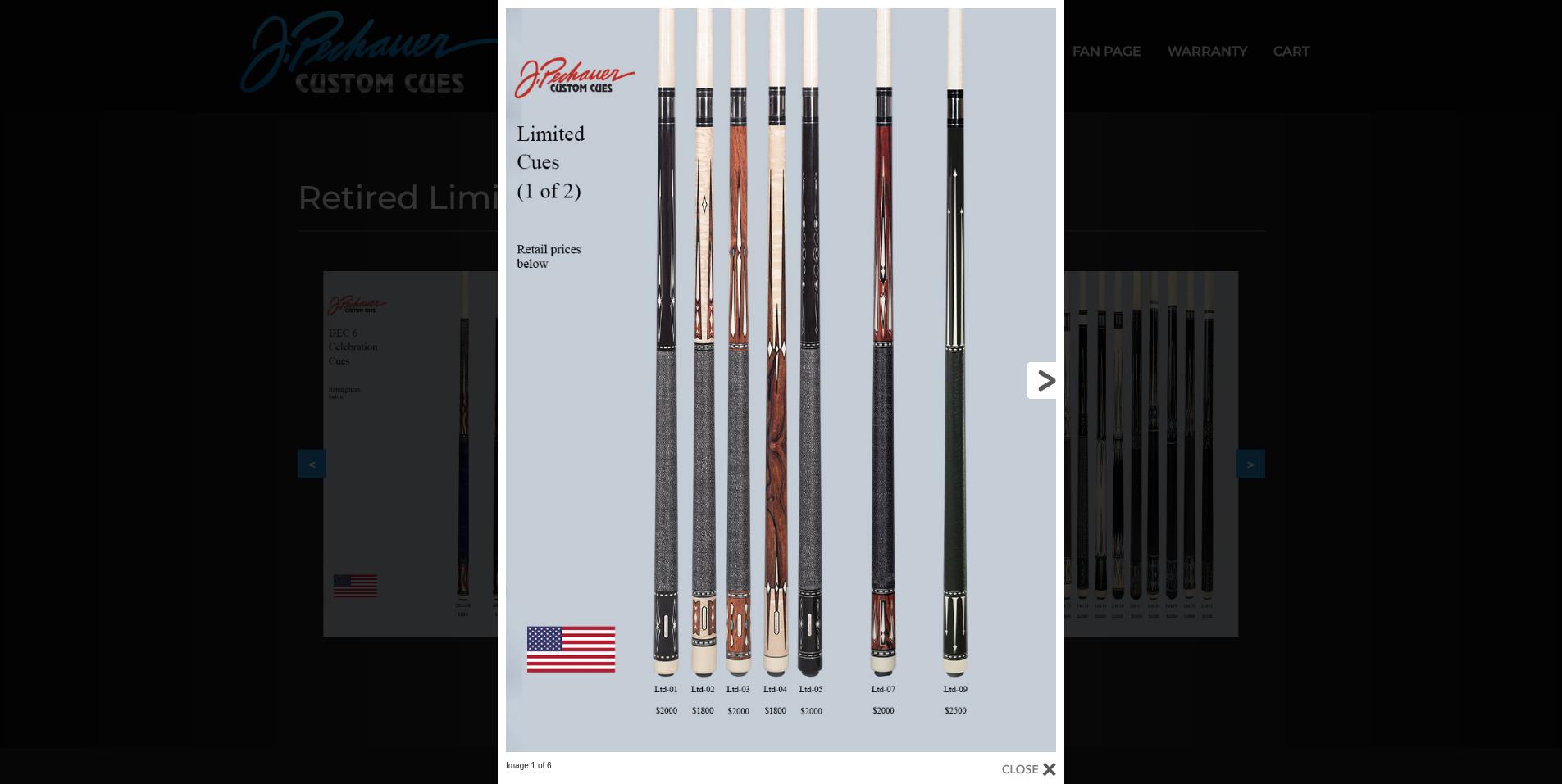
click at [1044, 376] on link at bounding box center [937, 380] width 255 height 761
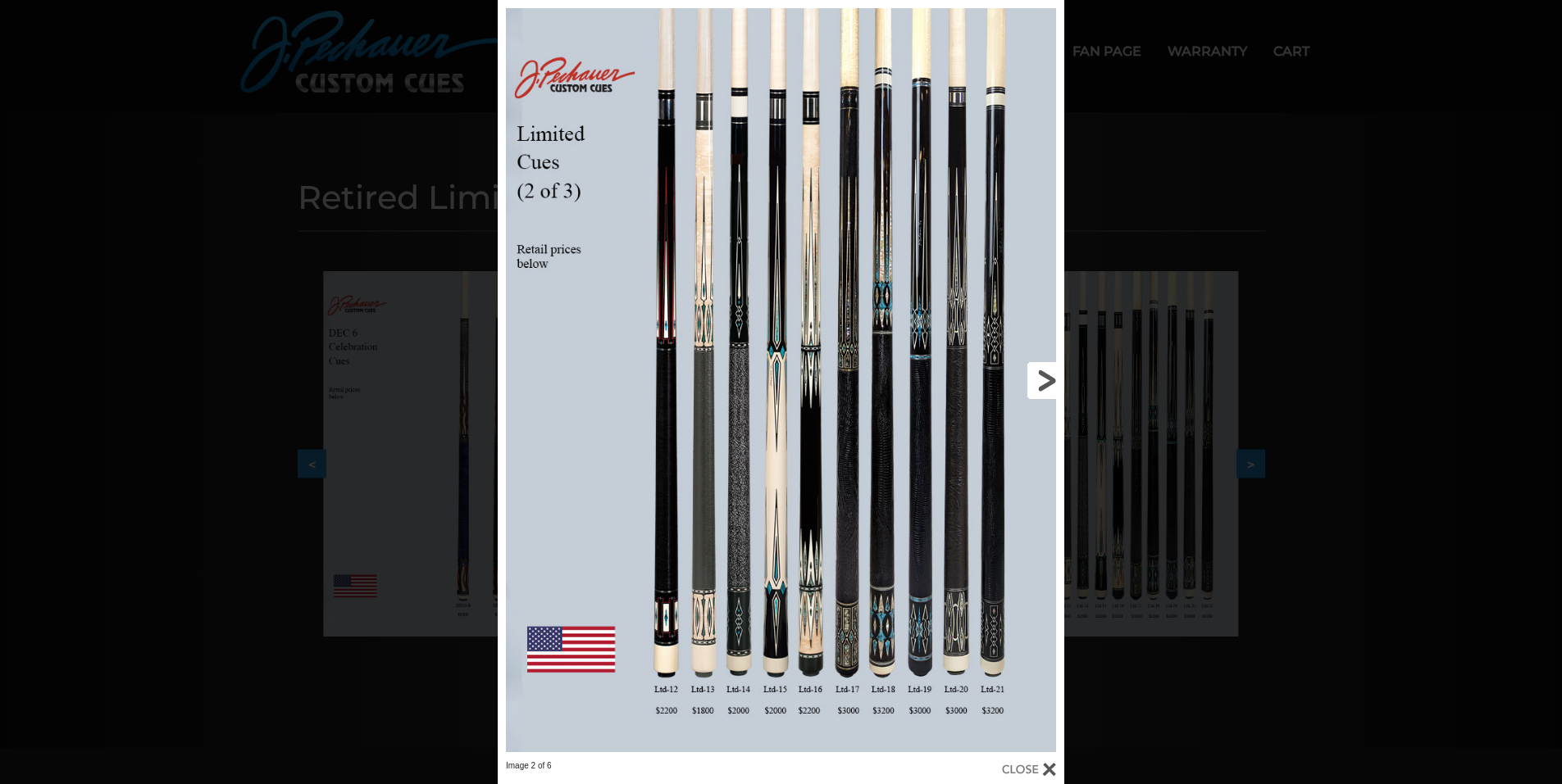
click at [1044, 376] on link at bounding box center [937, 380] width 255 height 761
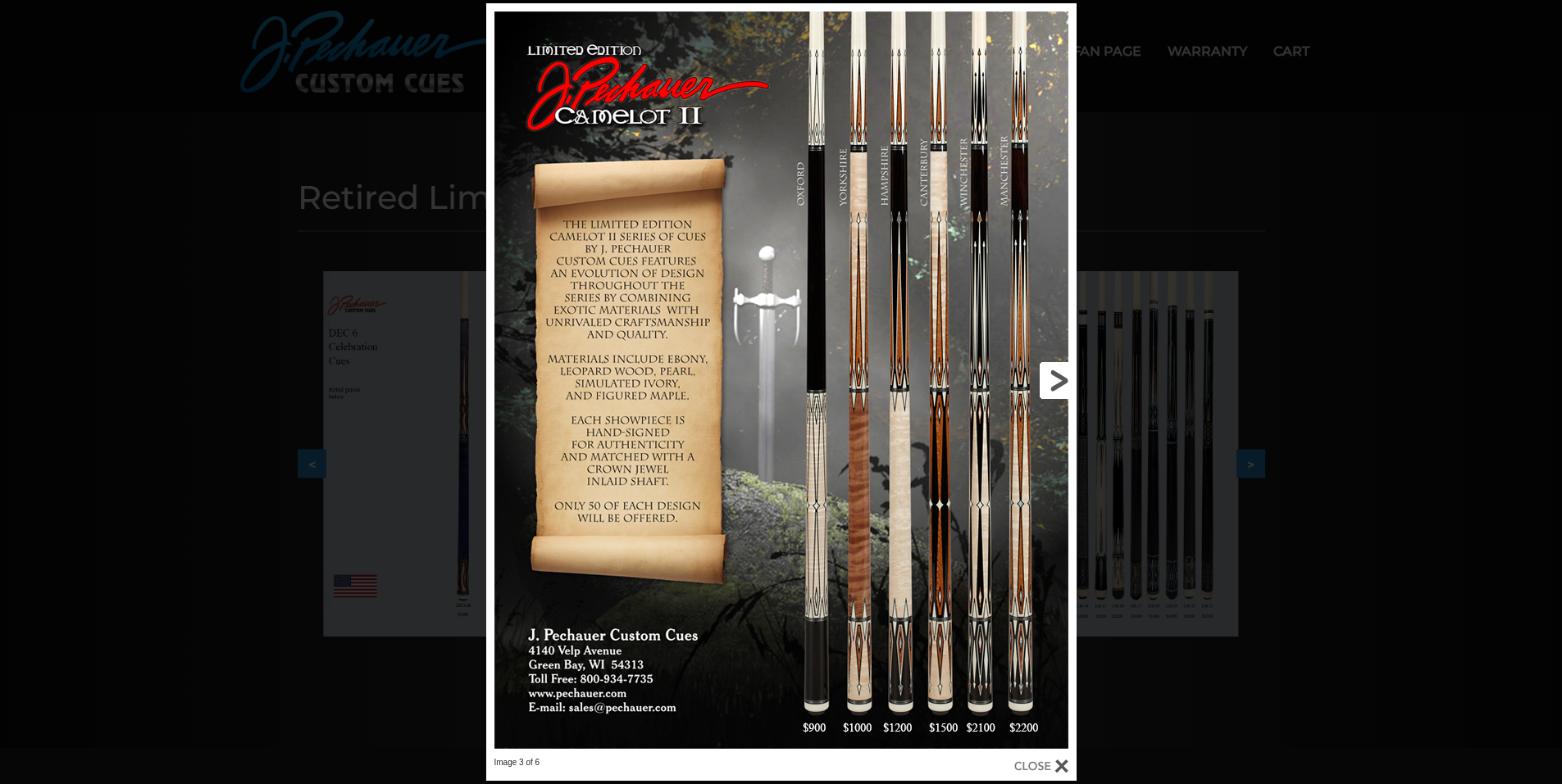
click at [1052, 376] on link at bounding box center [943, 379] width 266 height 754
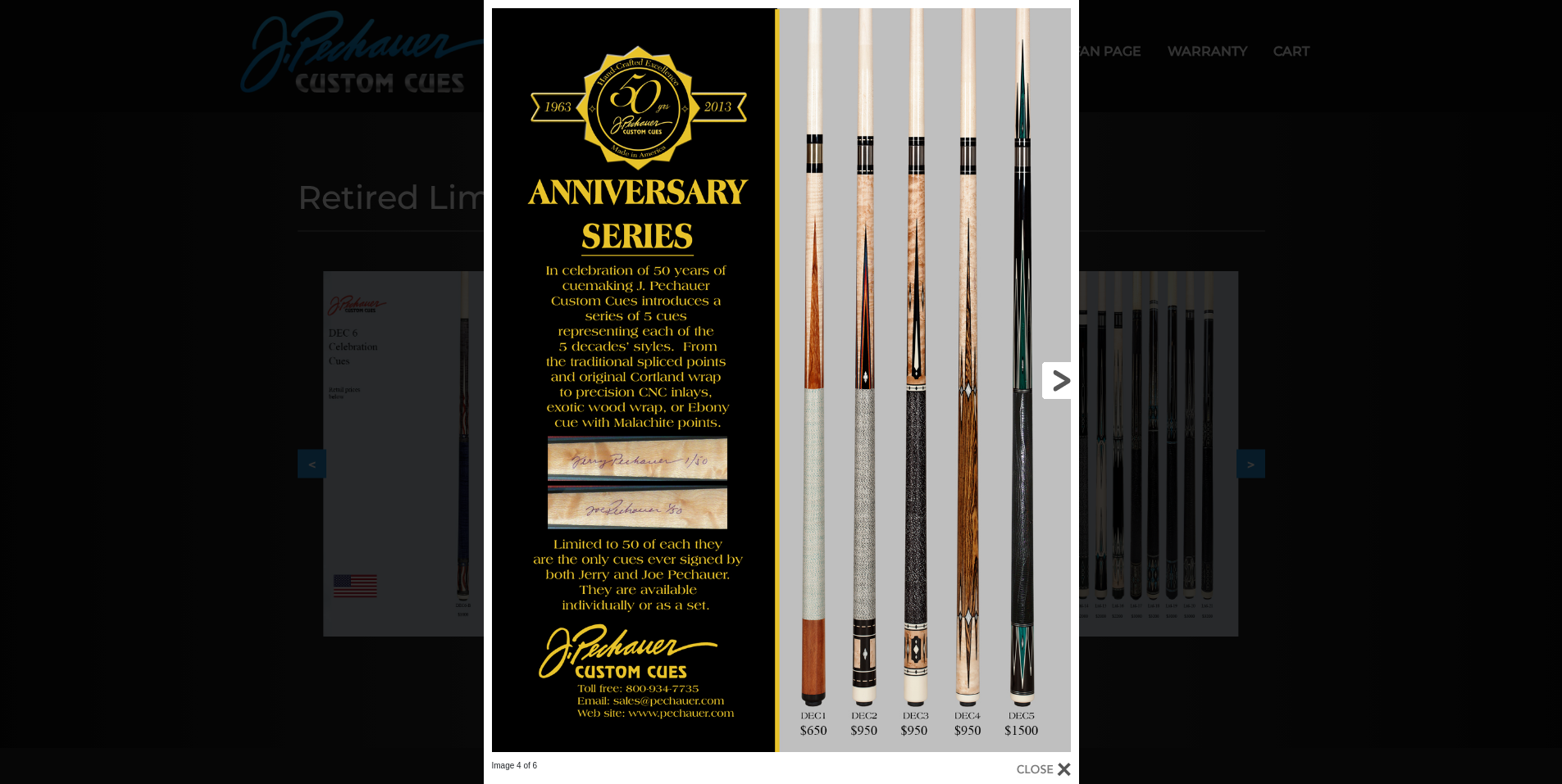
click at [1052, 376] on link at bounding box center [945, 380] width 269 height 761
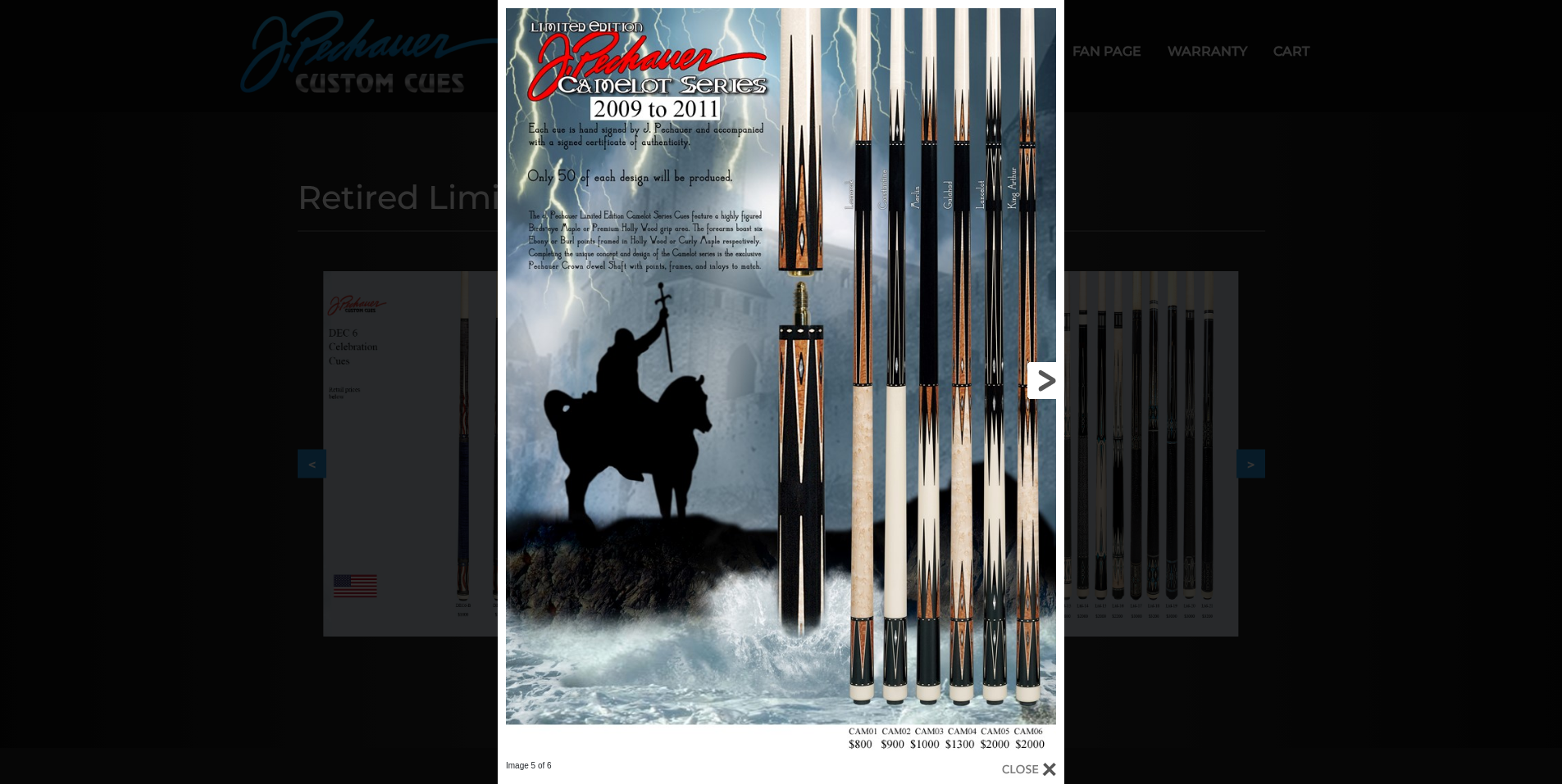
click at [1040, 380] on link at bounding box center [937, 380] width 255 height 761
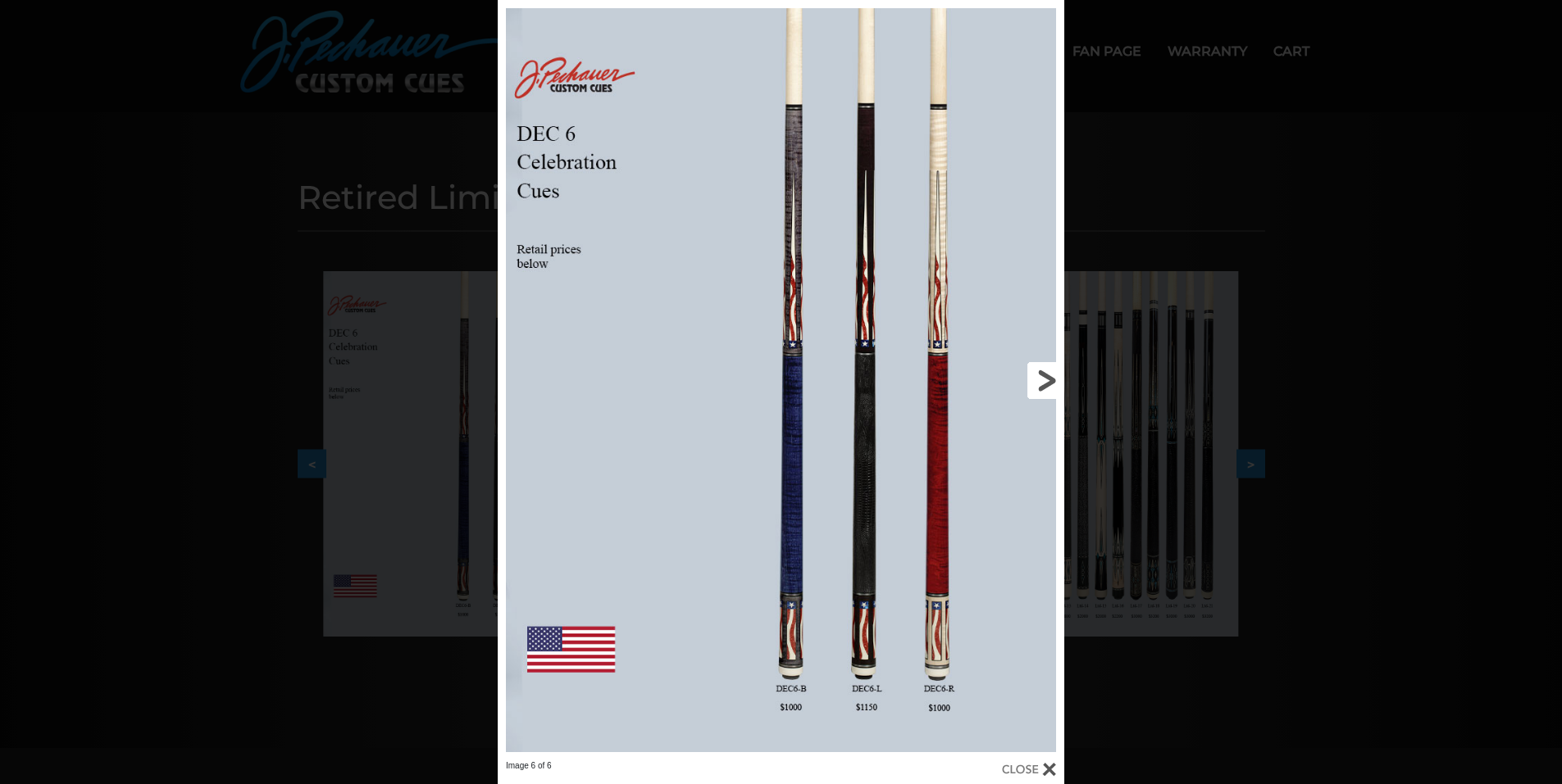
click at [1039, 373] on link at bounding box center [937, 380] width 255 height 761
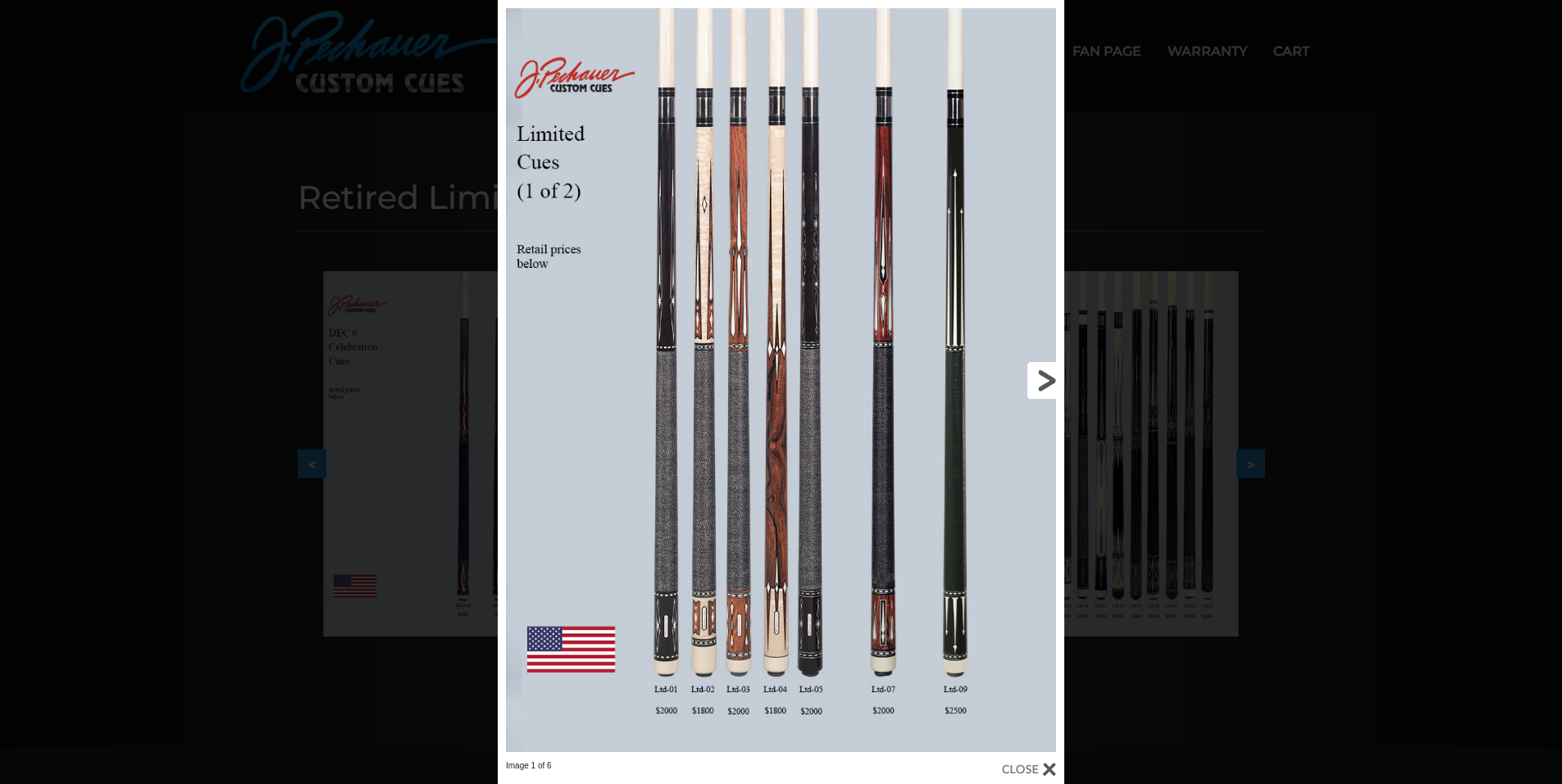
click at [1039, 373] on link at bounding box center [937, 380] width 255 height 761
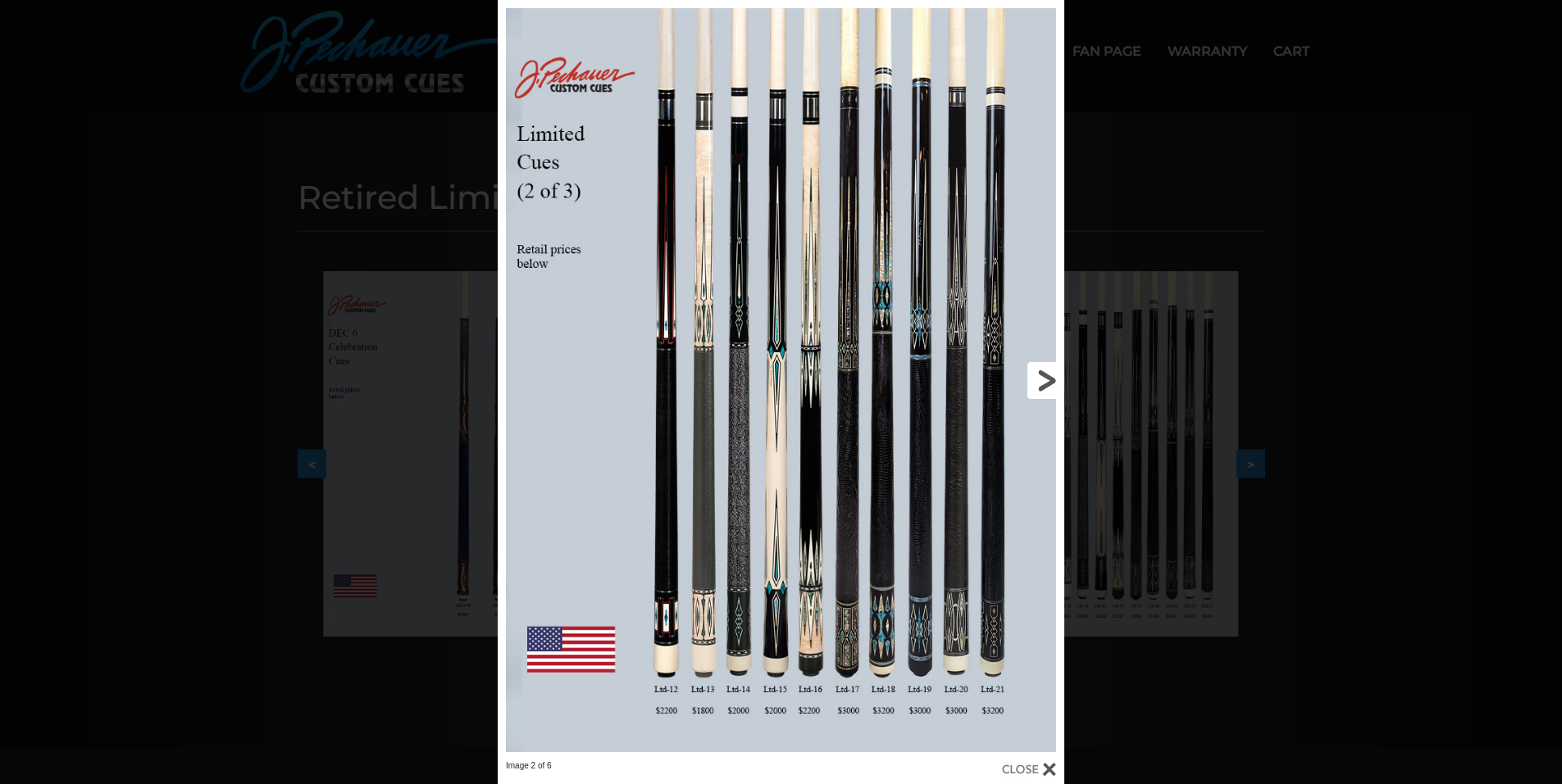
click at [1039, 373] on link at bounding box center [937, 380] width 255 height 761
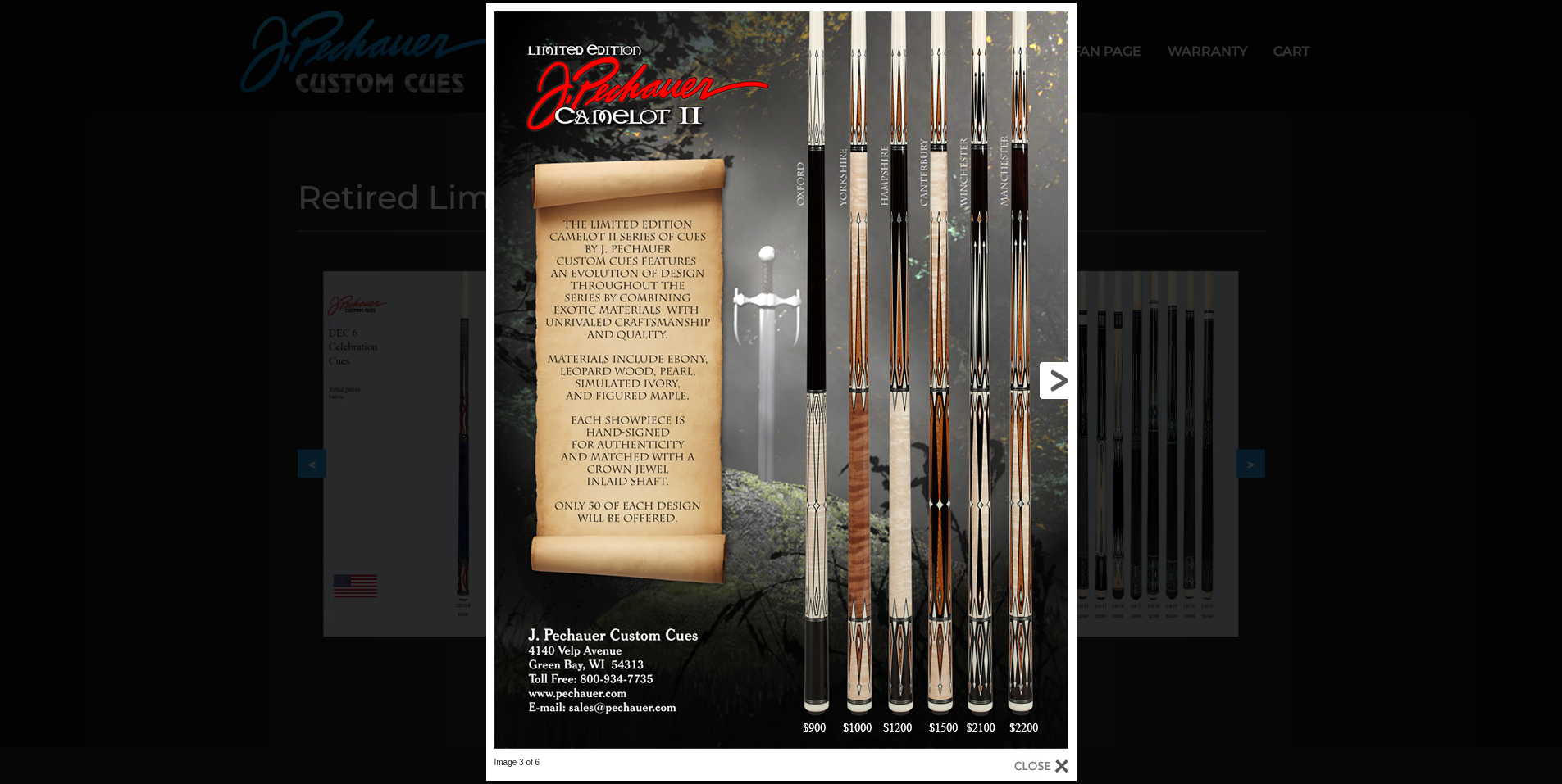
click at [1054, 375] on link at bounding box center [943, 379] width 266 height 754
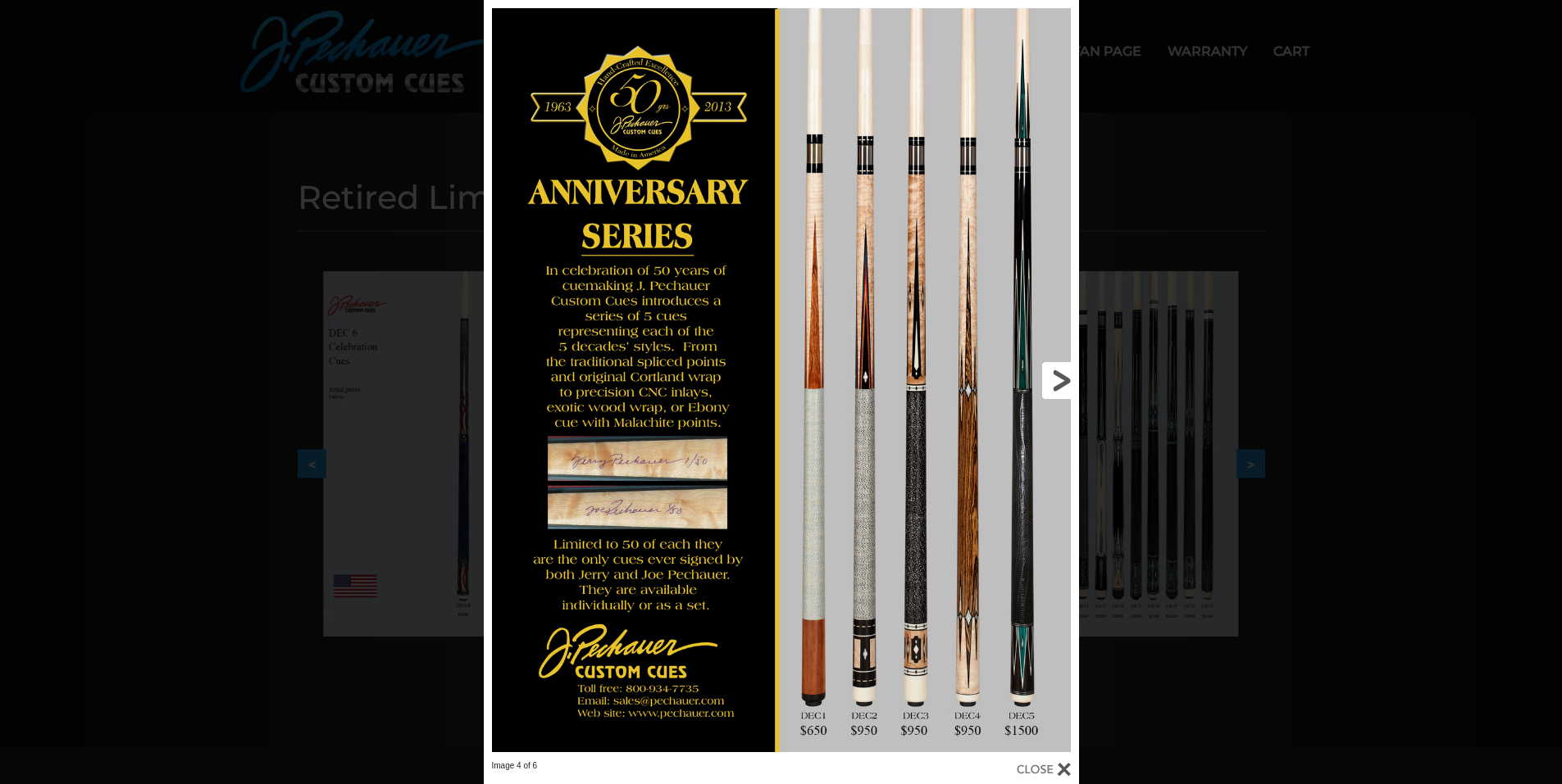
click at [1054, 375] on link at bounding box center [945, 380] width 269 height 761
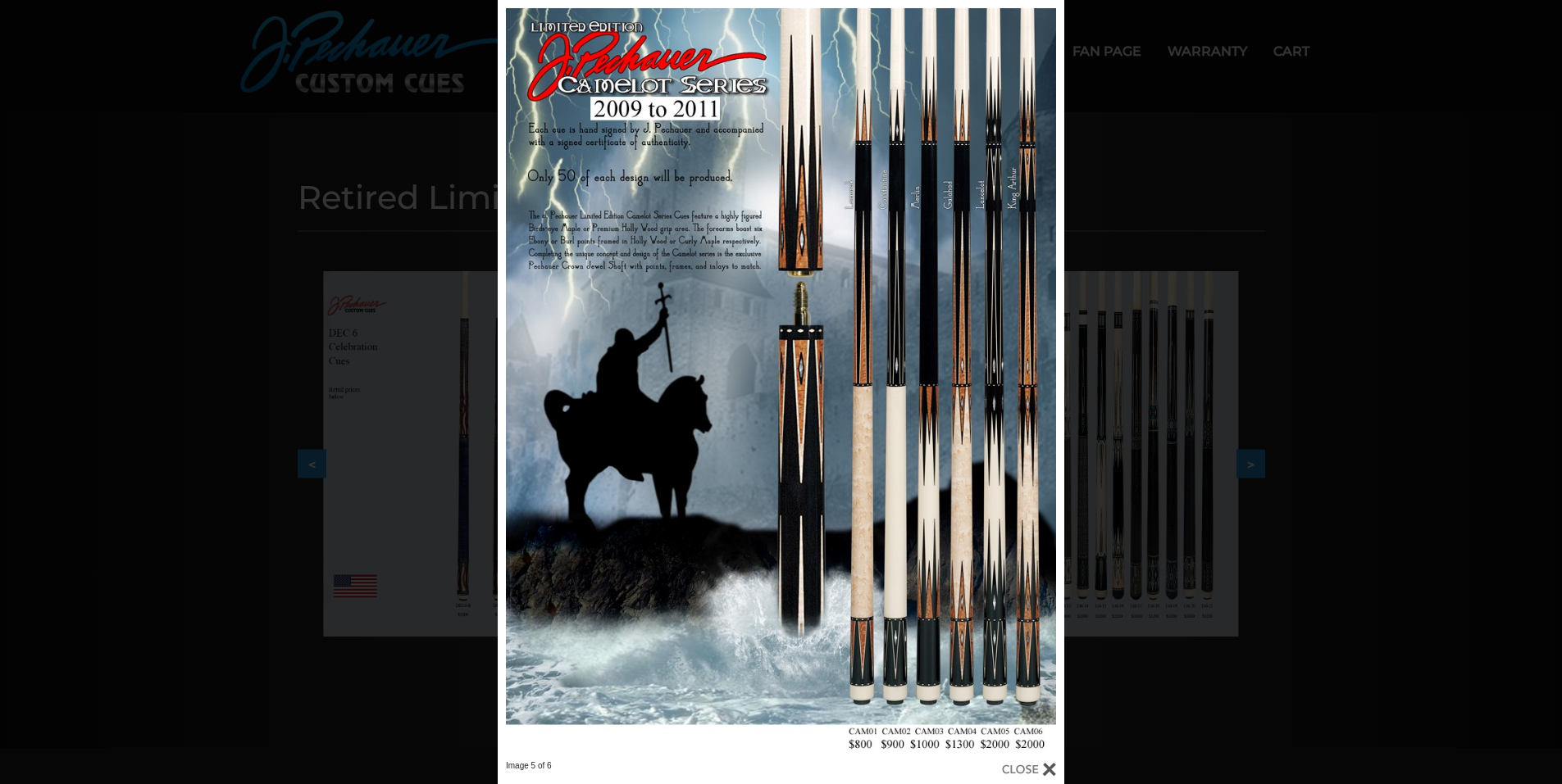
click at [1427, 360] on div "Image 5 of 6" at bounding box center [781, 392] width 1562 height 784
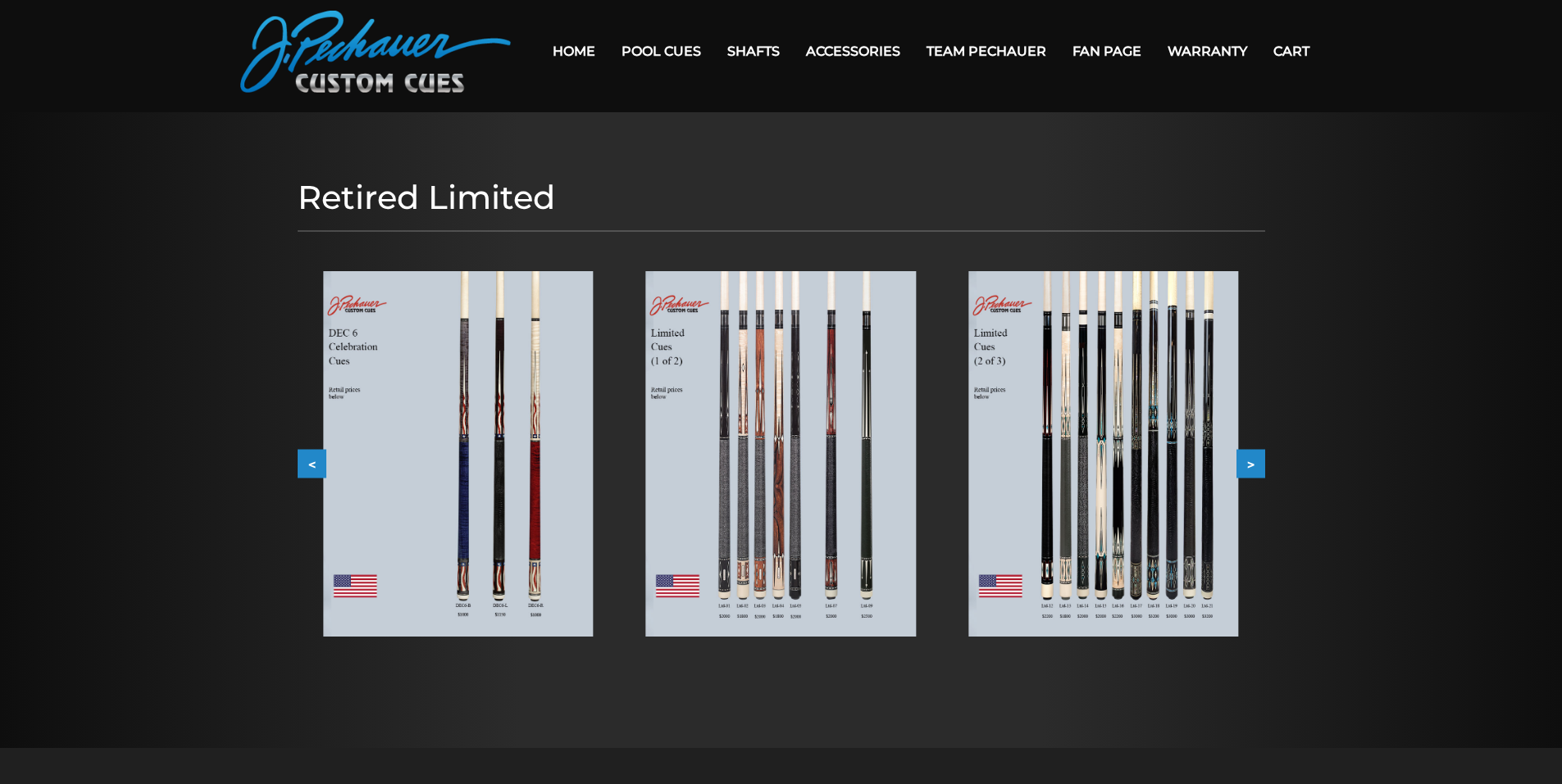
click at [451, 199] on h1 "Retired Limited" at bounding box center [781, 197] width 967 height 40
click at [377, 203] on h1 "Retired Limited" at bounding box center [781, 197] width 967 height 40
click at [448, 197] on h1 "Retired Limited" at bounding box center [781, 197] width 967 height 40
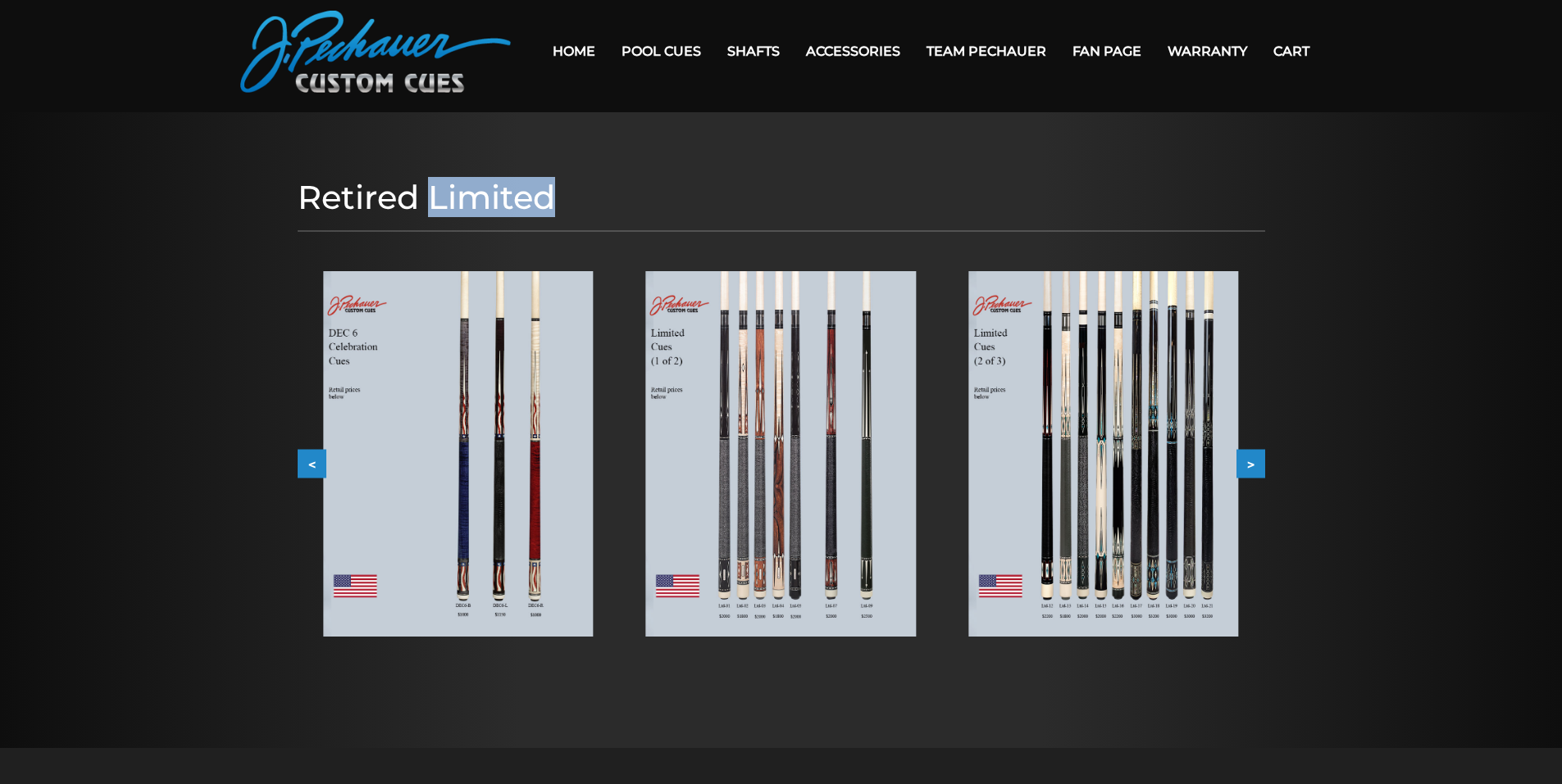
click at [448, 197] on h1 "Retired Limited" at bounding box center [781, 197] width 967 height 40
click at [365, 192] on h1 "Retired Limited" at bounding box center [781, 197] width 967 height 40
click at [1105, 45] on link "Fan Page" at bounding box center [1107, 50] width 95 height 42
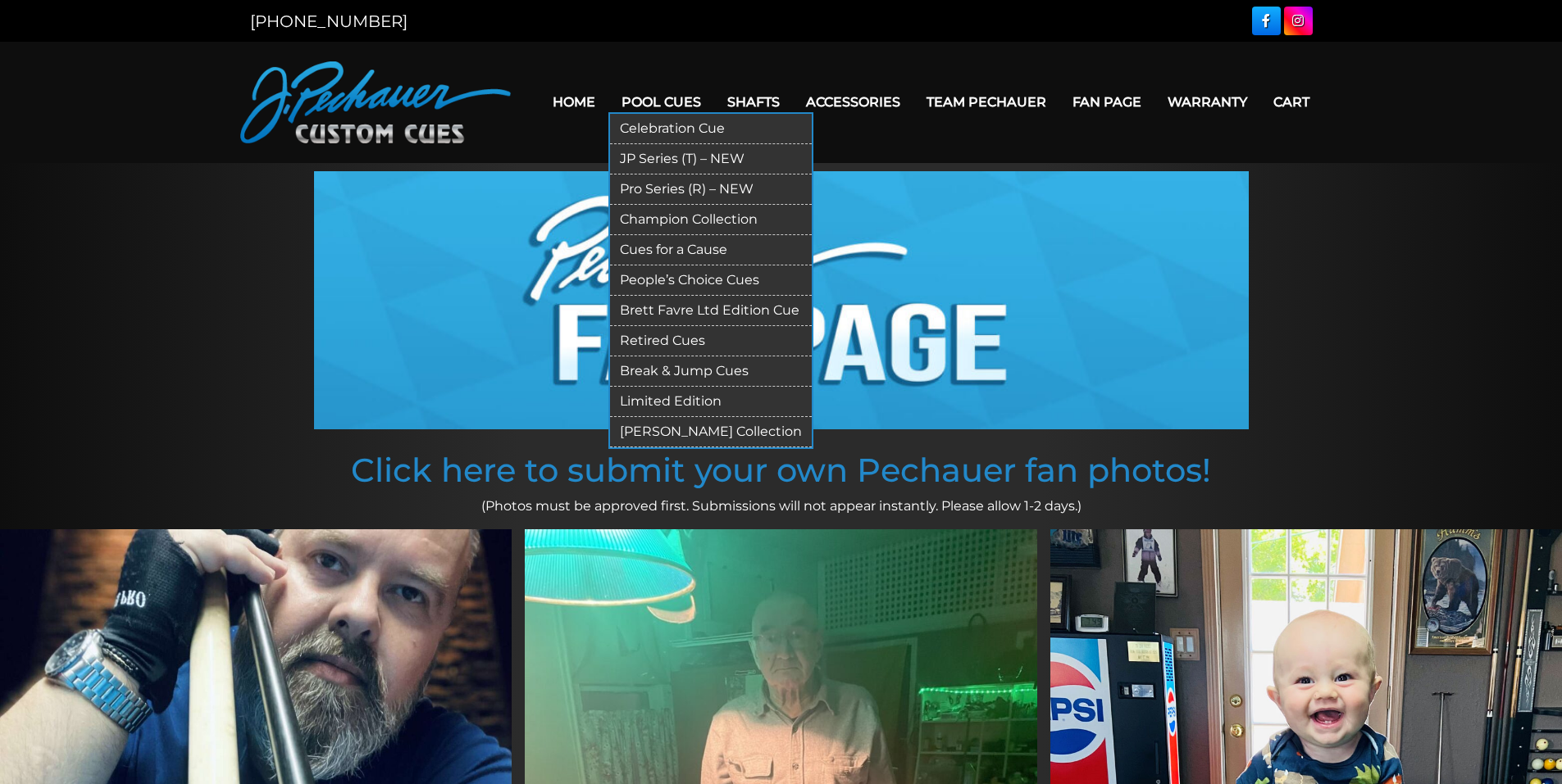
click at [677, 339] on link "Retired Cues" at bounding box center [710, 341] width 202 height 30
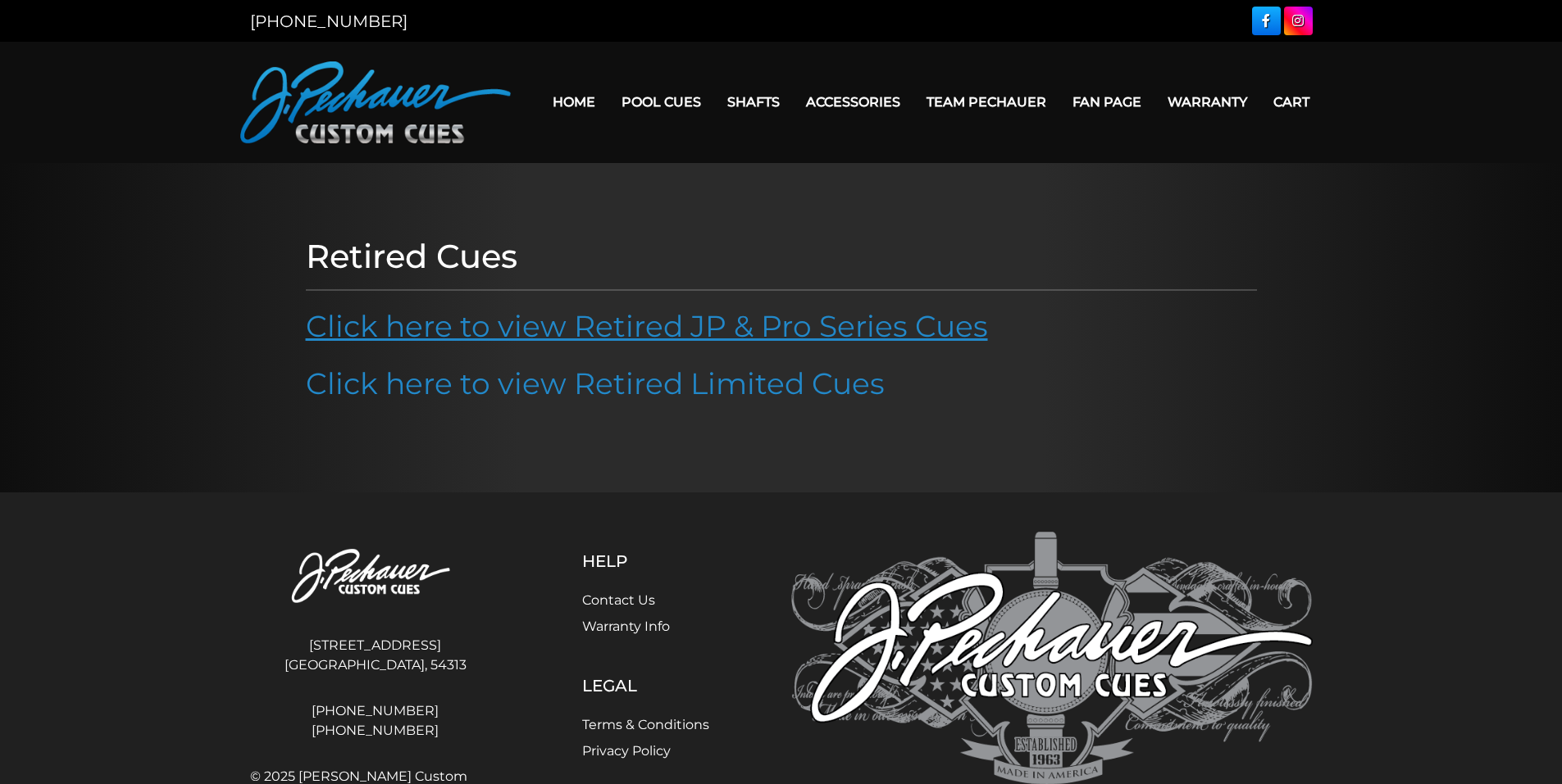
click at [730, 334] on link "Click here to view Retired JP & Pro Series Cues" at bounding box center [647, 325] width 682 height 36
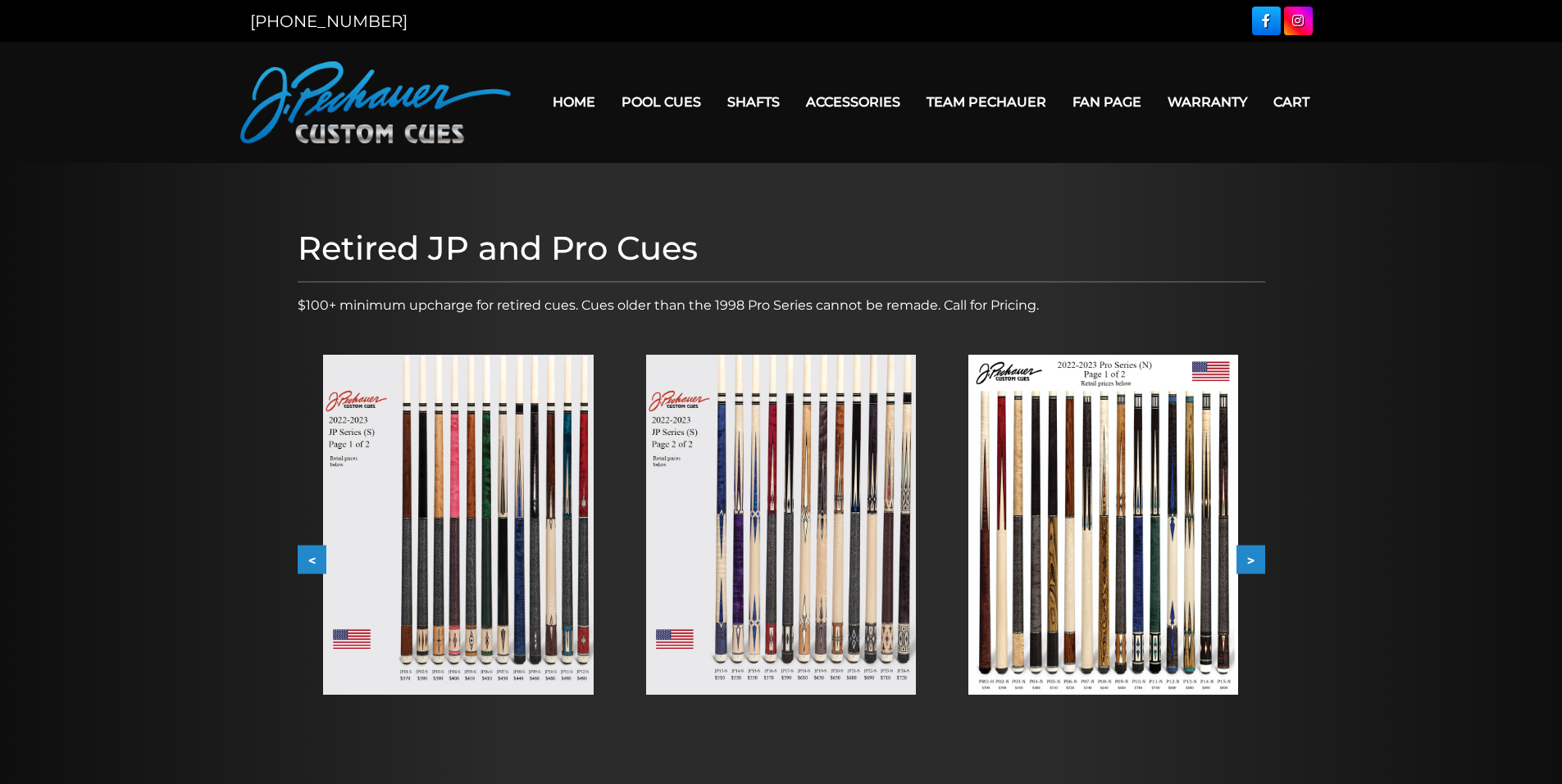
click at [738, 533] on img at bounding box center [781, 524] width 270 height 340
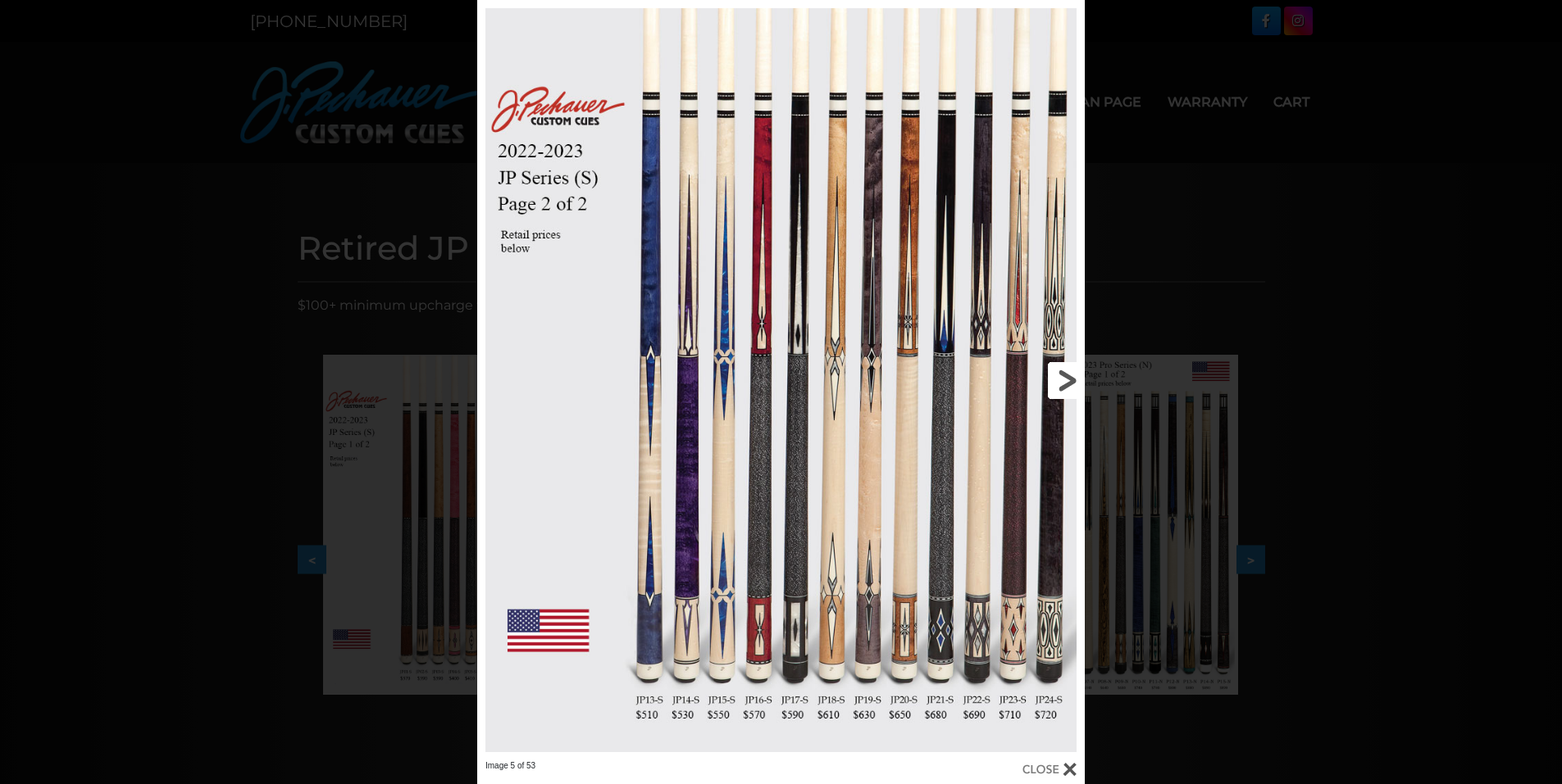
click at [1064, 382] on link at bounding box center [948, 380] width 273 height 761
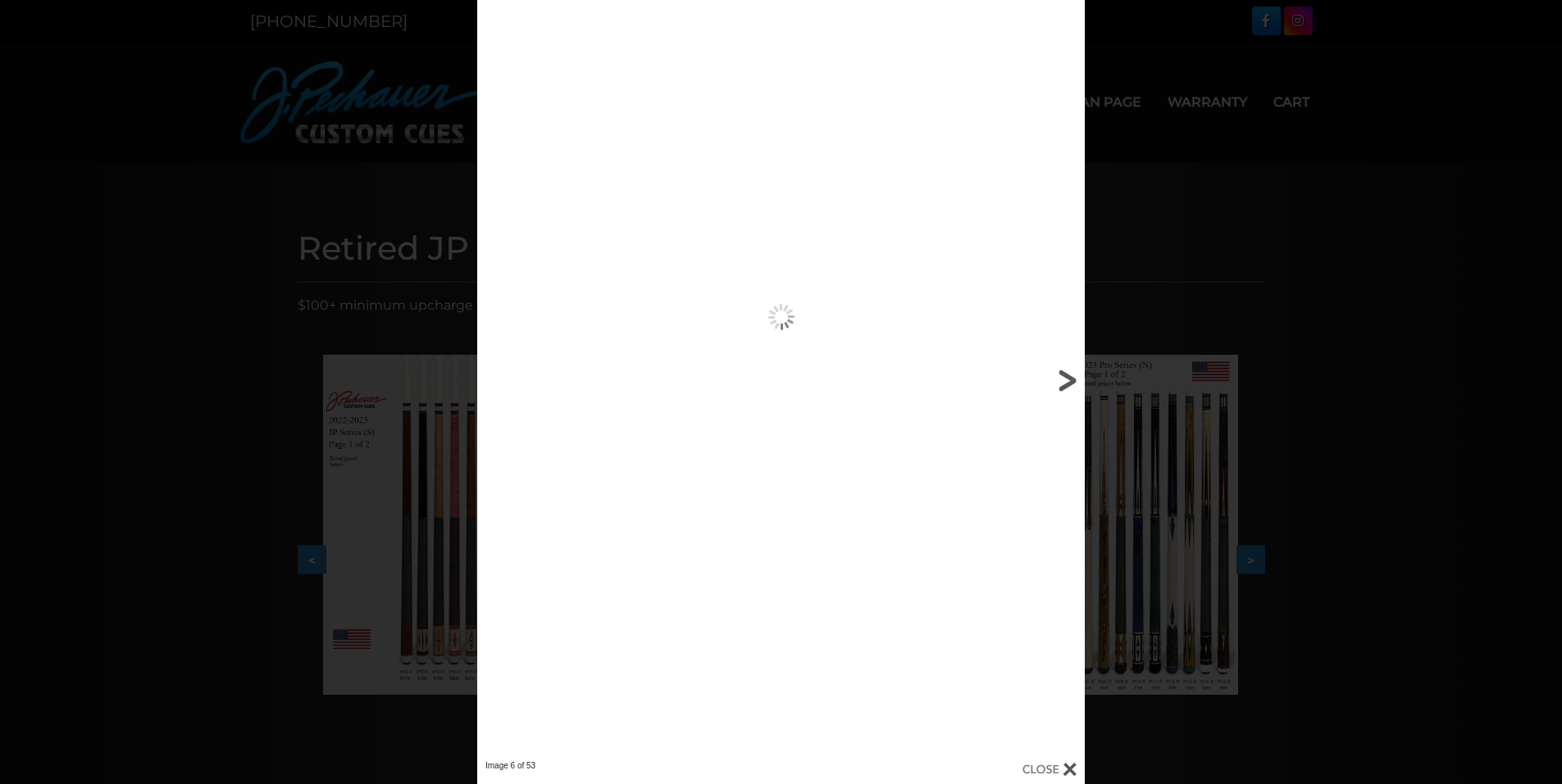
click at [1064, 382] on link at bounding box center [948, 380] width 273 height 761
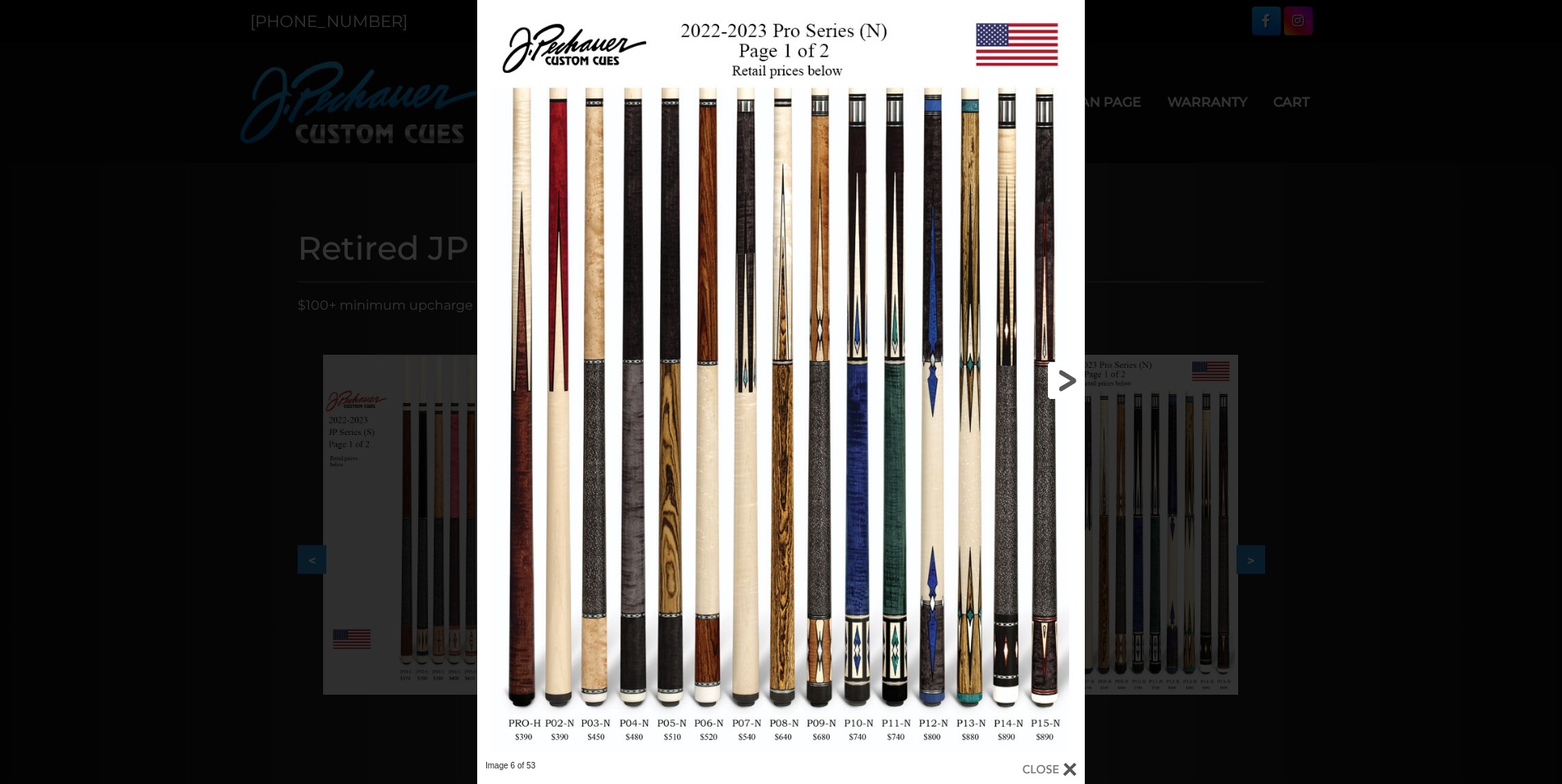
click at [1064, 382] on link at bounding box center [948, 380] width 273 height 761
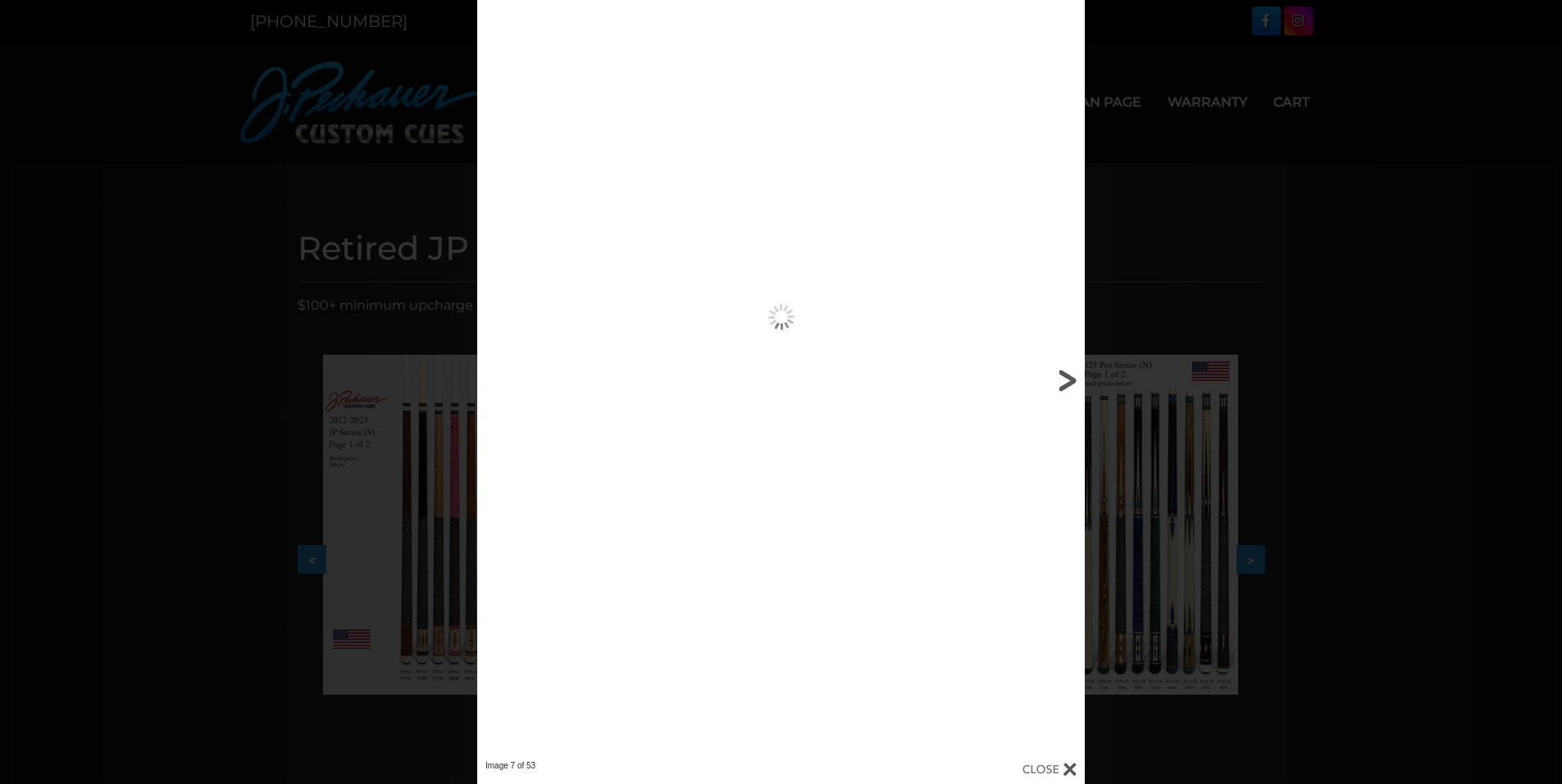
click at [1064, 382] on link at bounding box center [948, 380] width 273 height 761
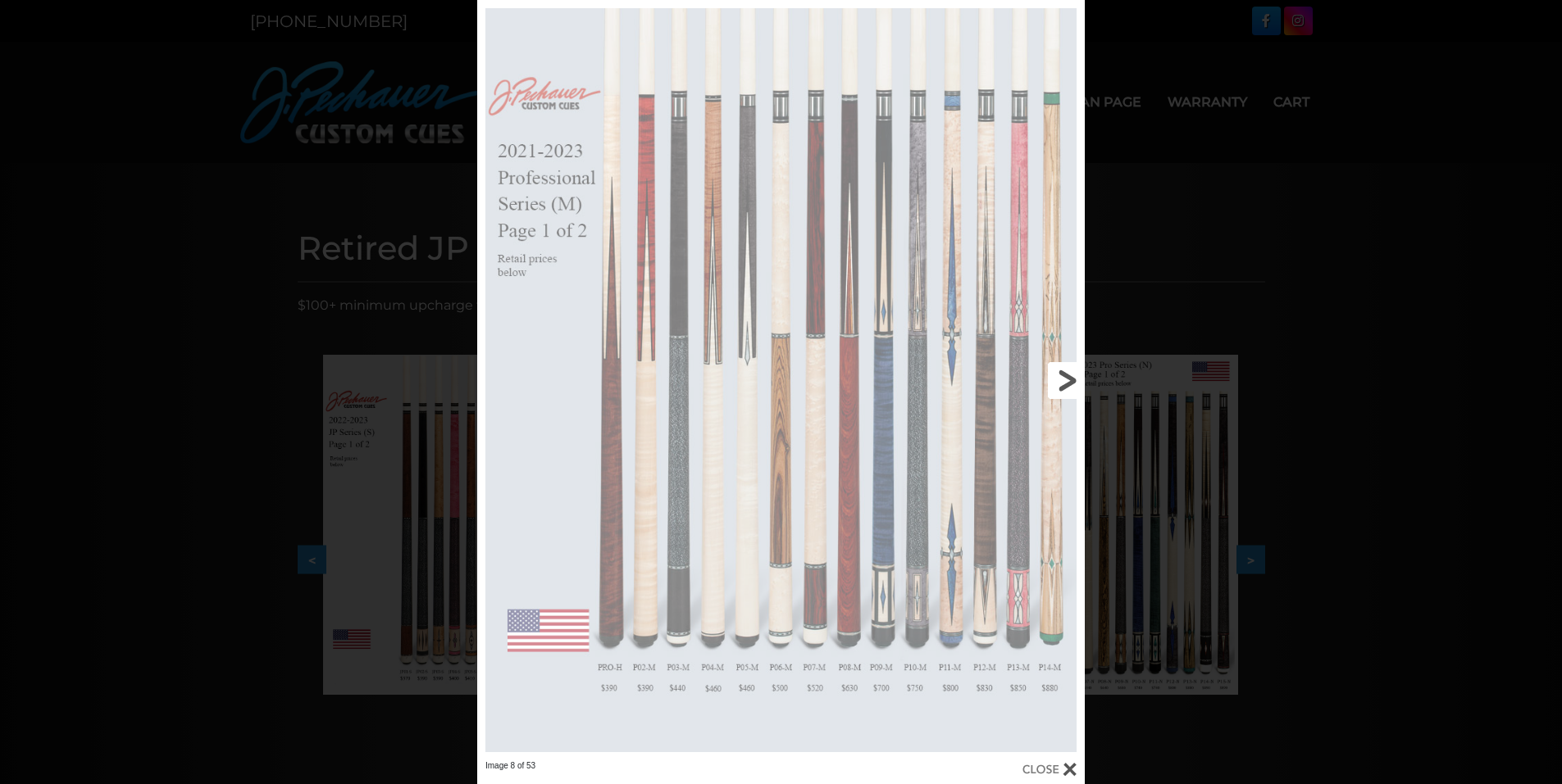
click at [1064, 382] on link at bounding box center [948, 380] width 273 height 761
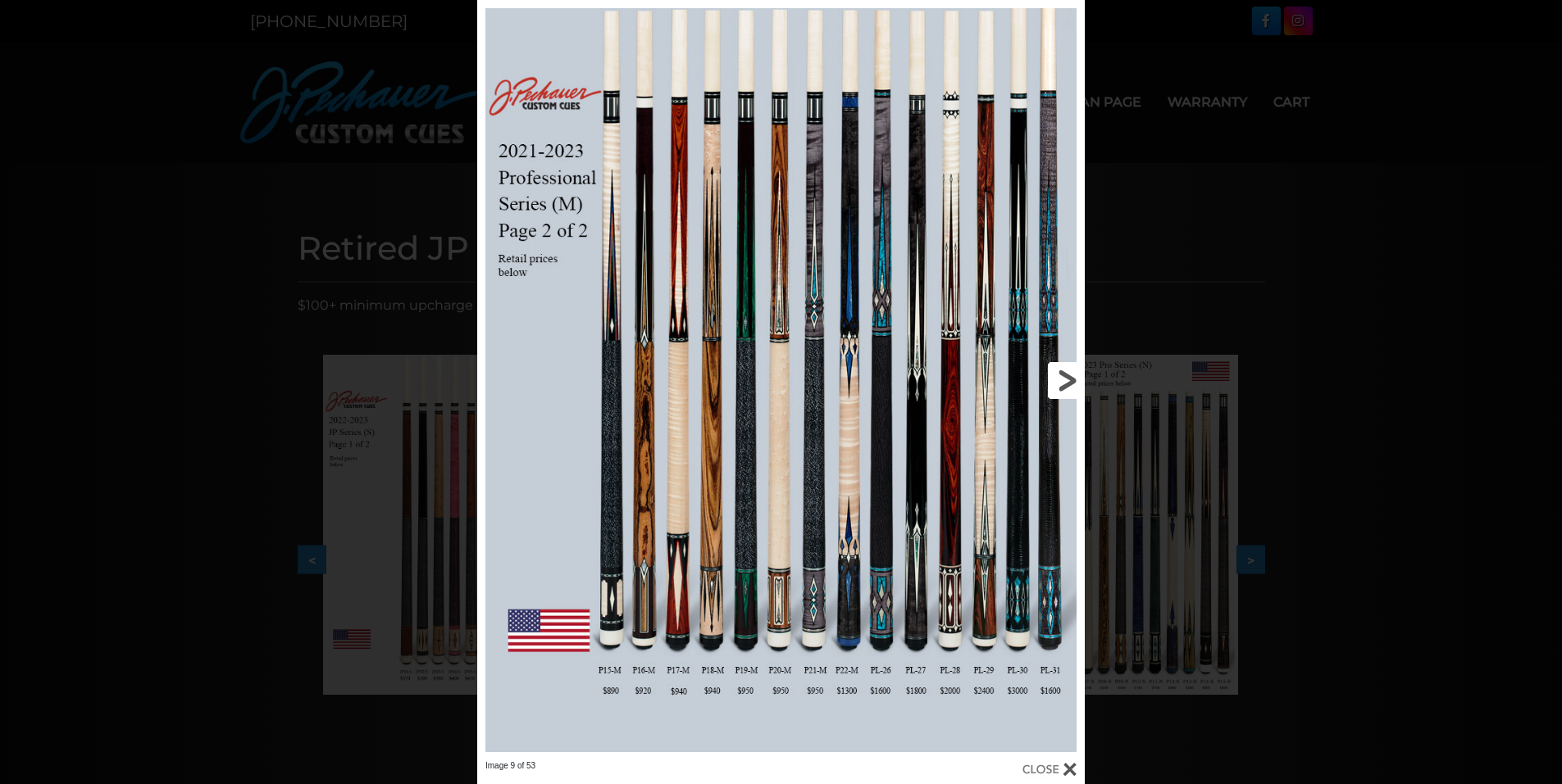
click at [1064, 382] on link at bounding box center [948, 380] width 273 height 761
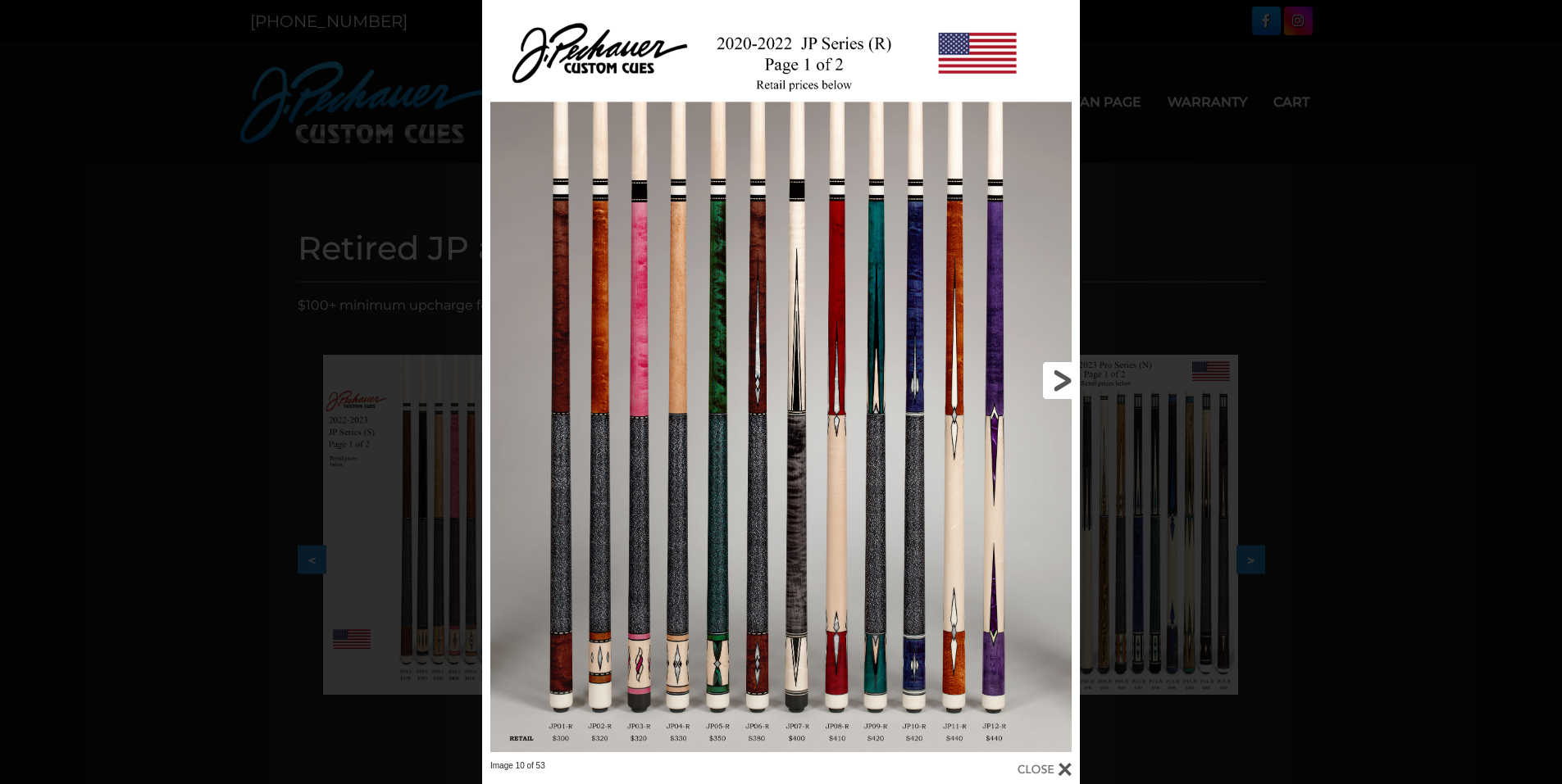
click at [1064, 382] on link at bounding box center [945, 380] width 269 height 761
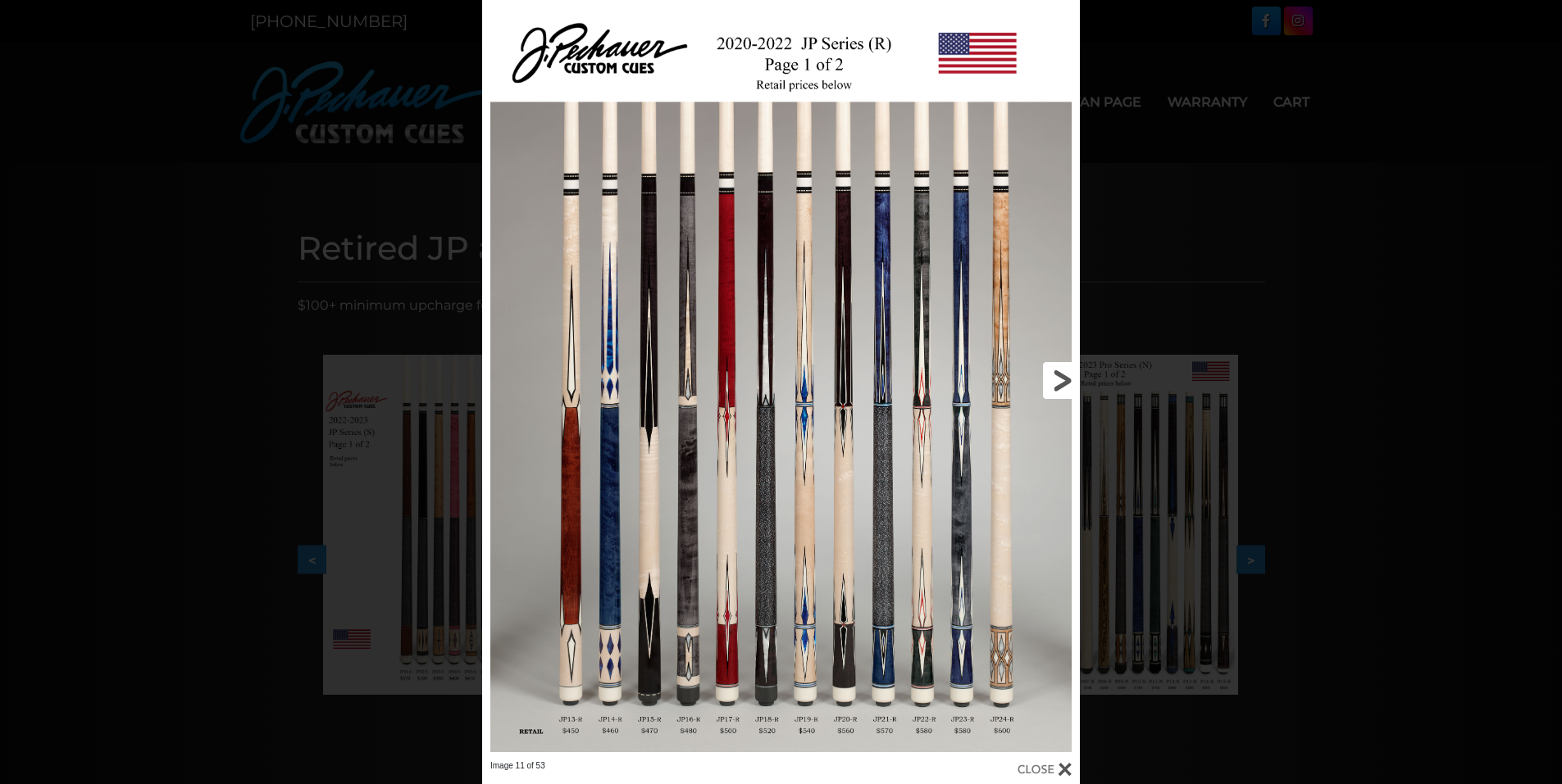
click at [1061, 378] on link at bounding box center [945, 380] width 269 height 761
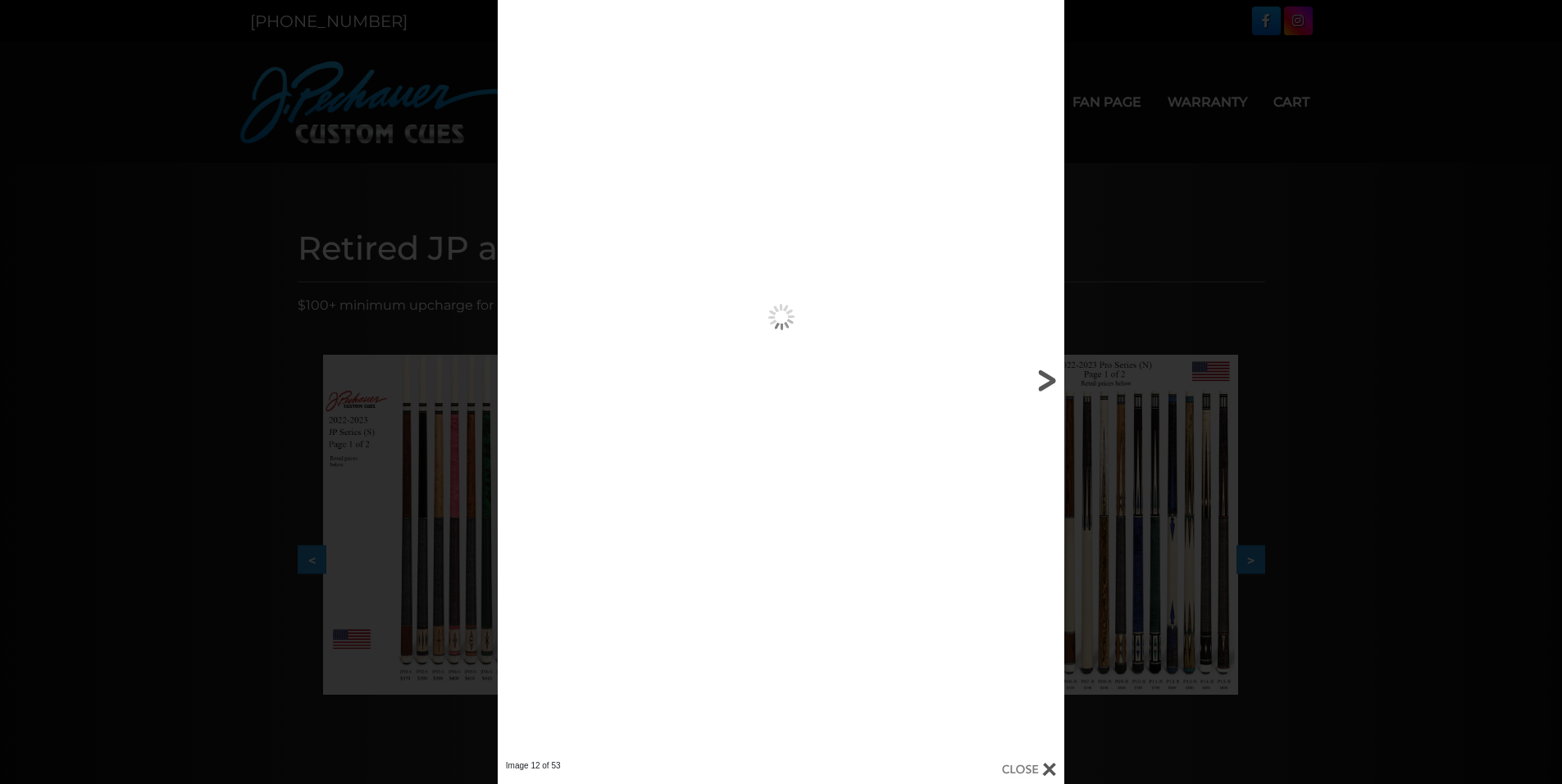
click at [1061, 378] on link at bounding box center [937, 380] width 255 height 761
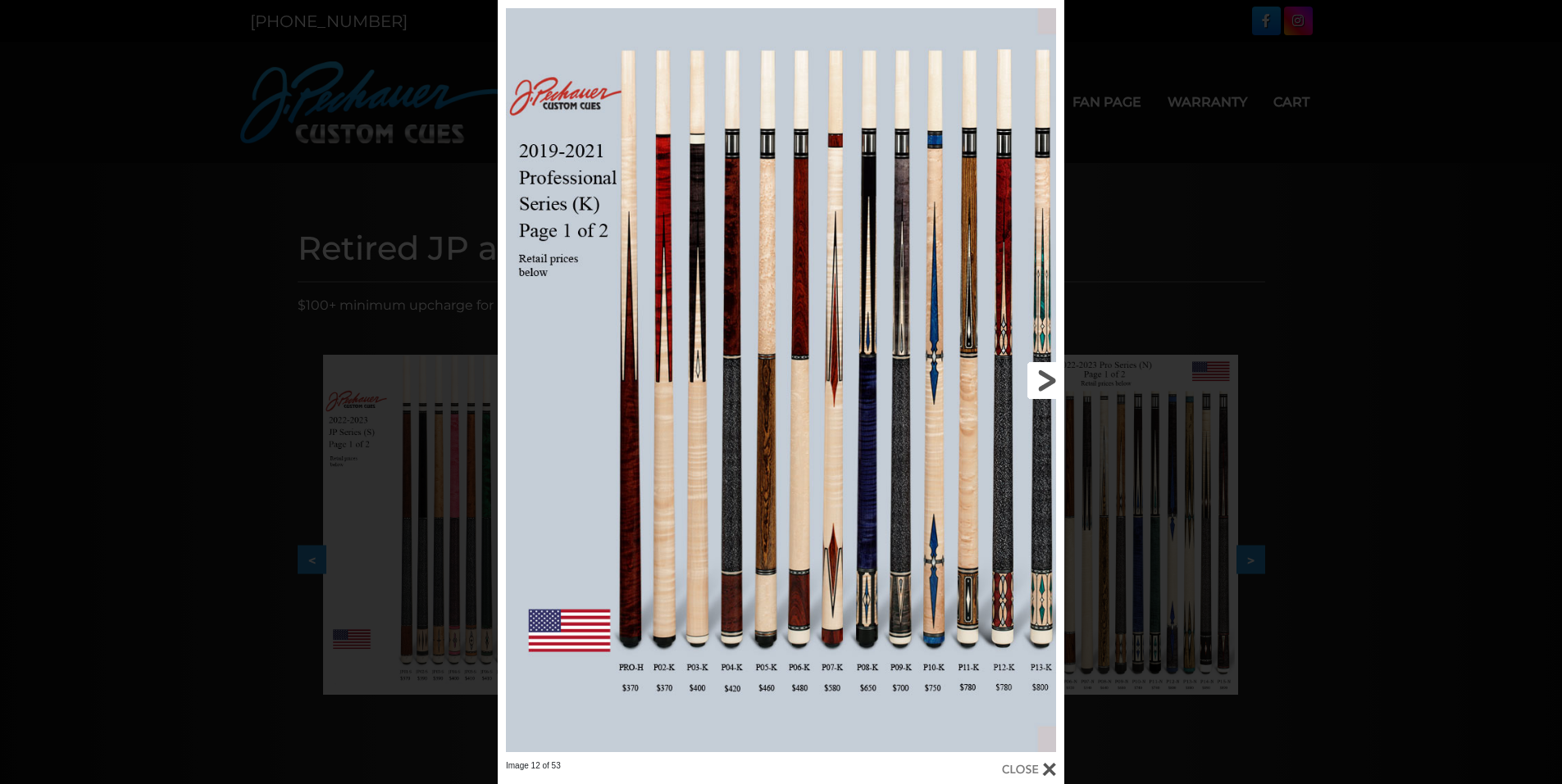
click at [1043, 378] on link at bounding box center [937, 380] width 255 height 761
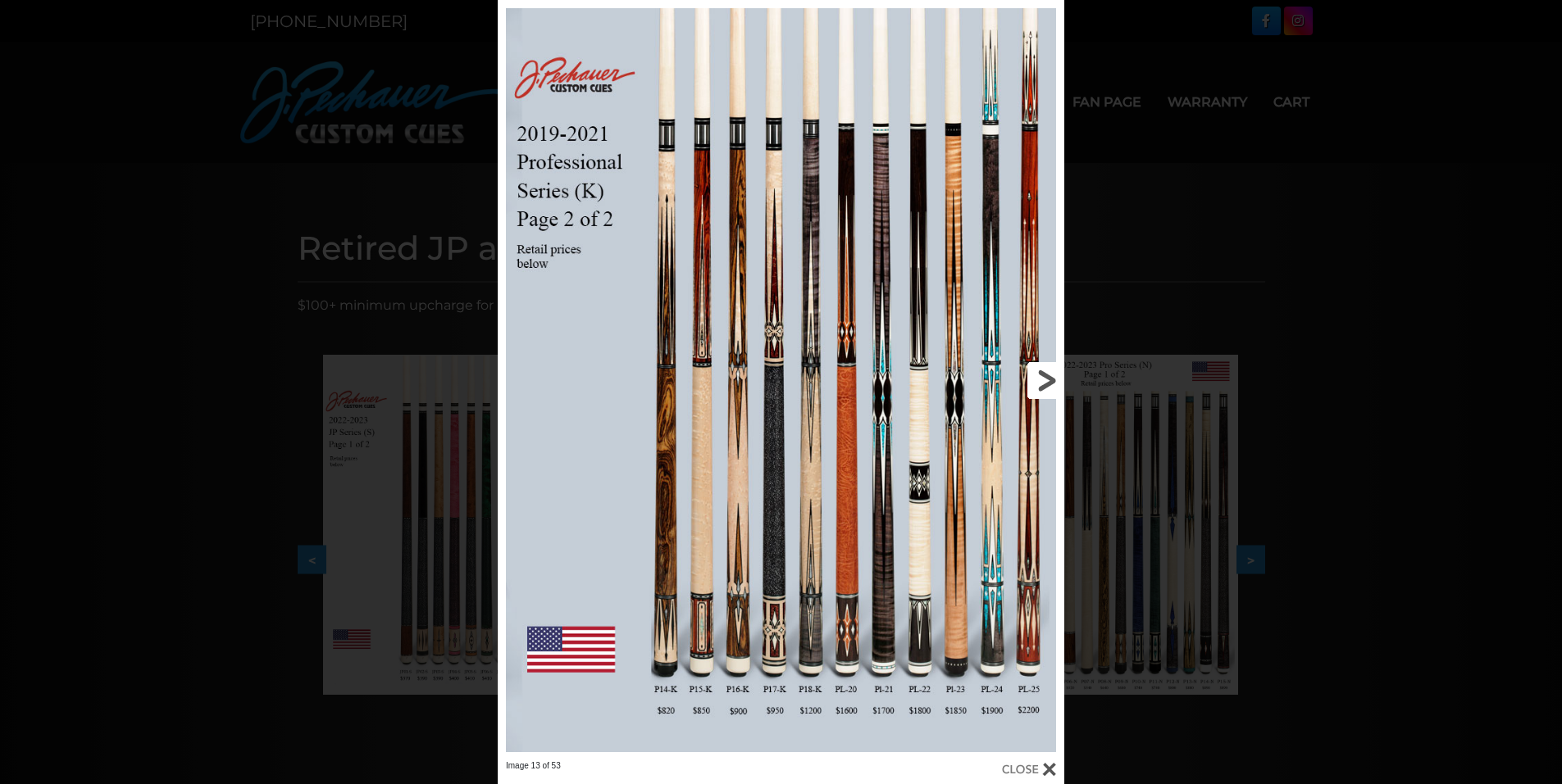
click at [1043, 378] on link at bounding box center [937, 380] width 255 height 761
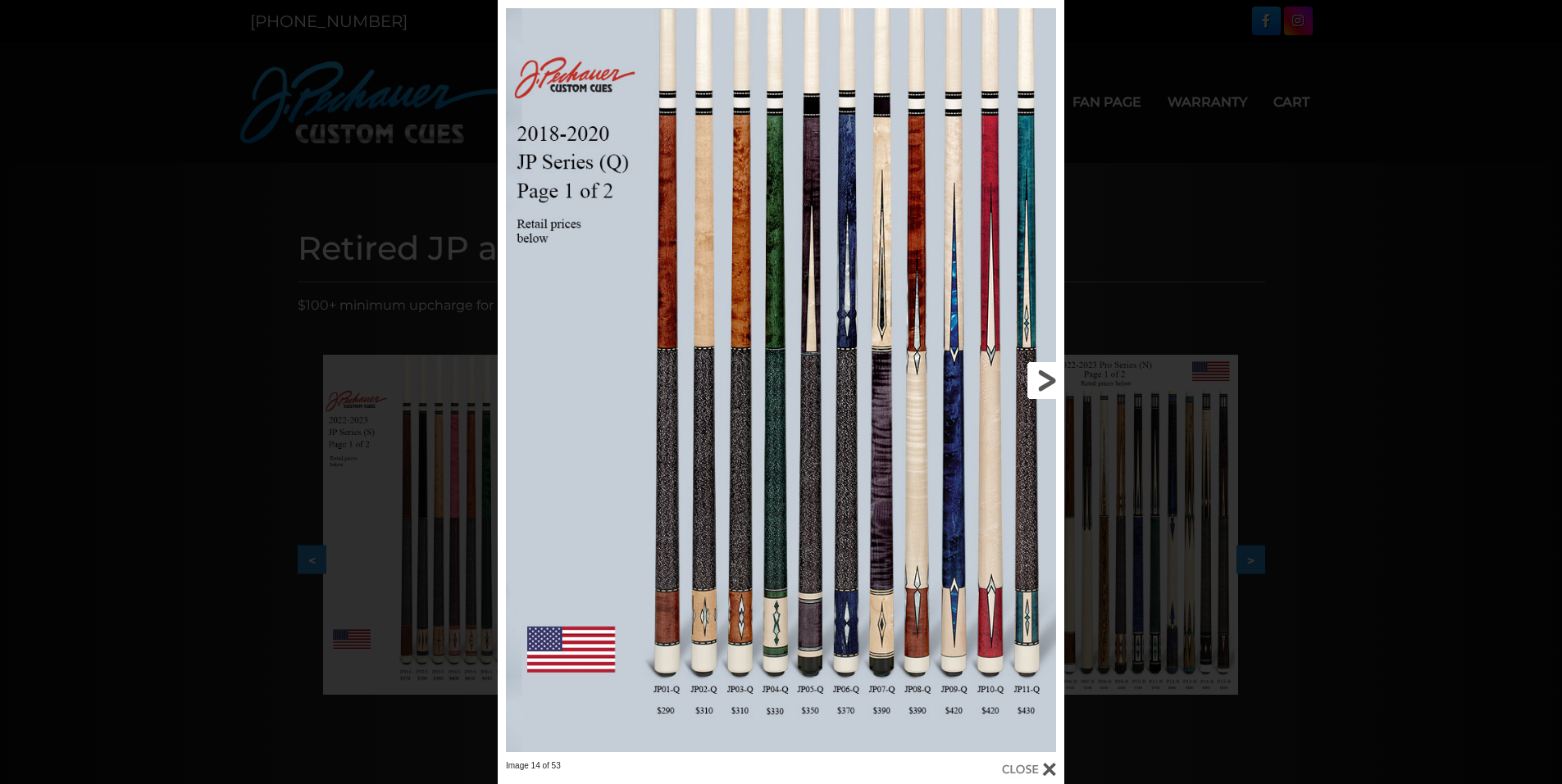
click at [1043, 378] on link at bounding box center [937, 380] width 255 height 761
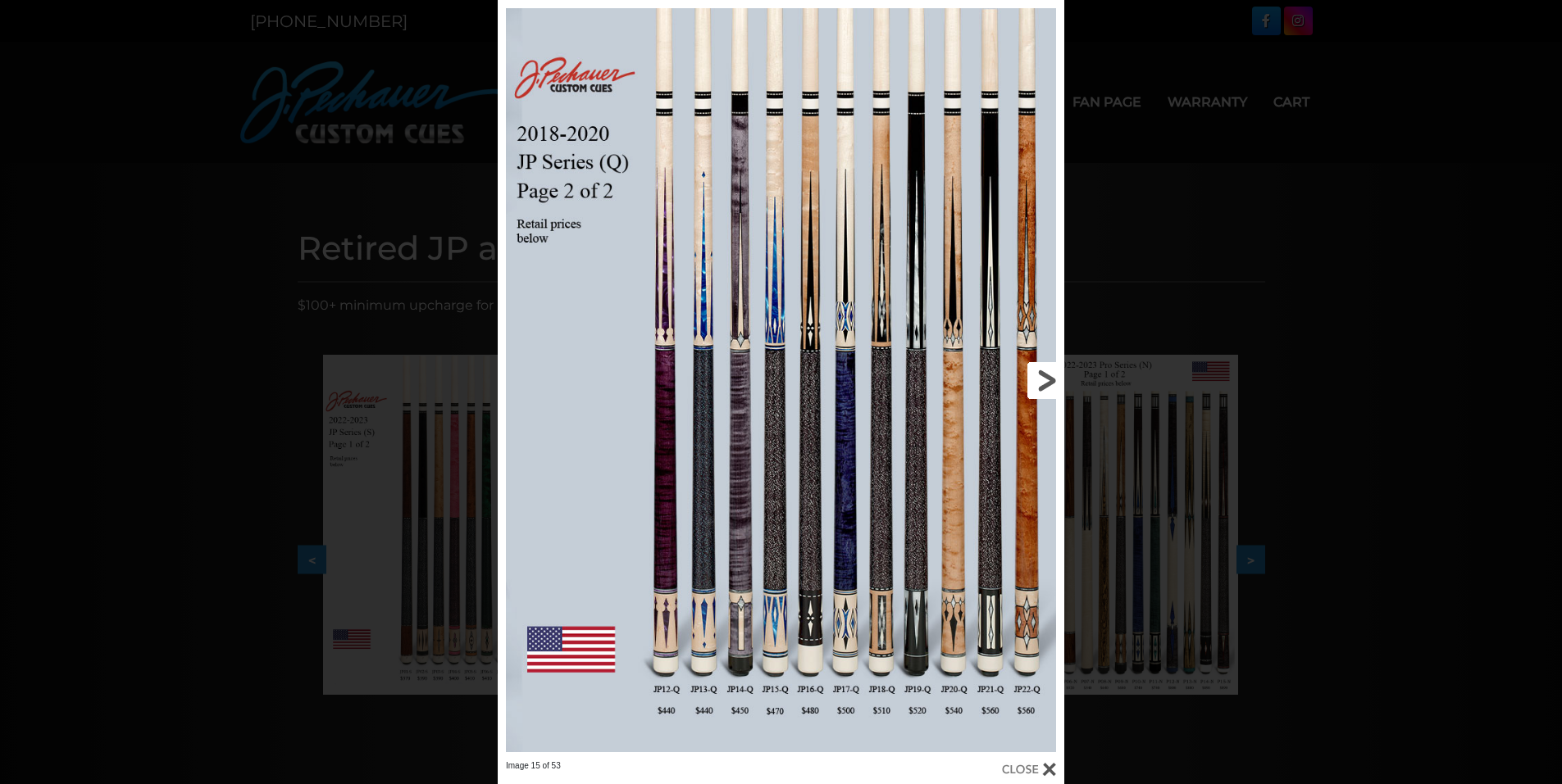
click at [1043, 378] on link at bounding box center [937, 380] width 255 height 761
